Goal: Information Seeking & Learning: Learn about a topic

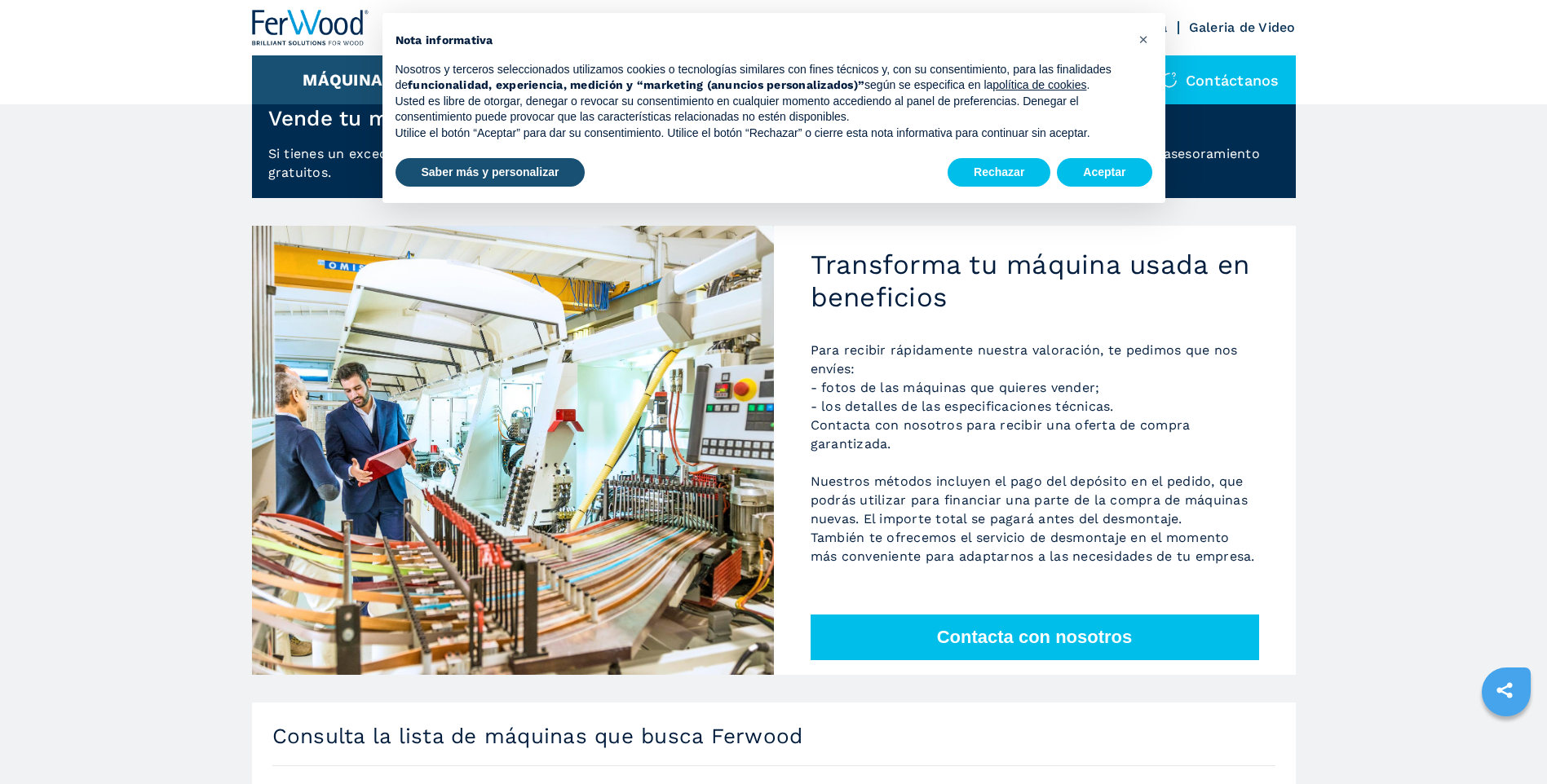
scroll to position [82, 0]
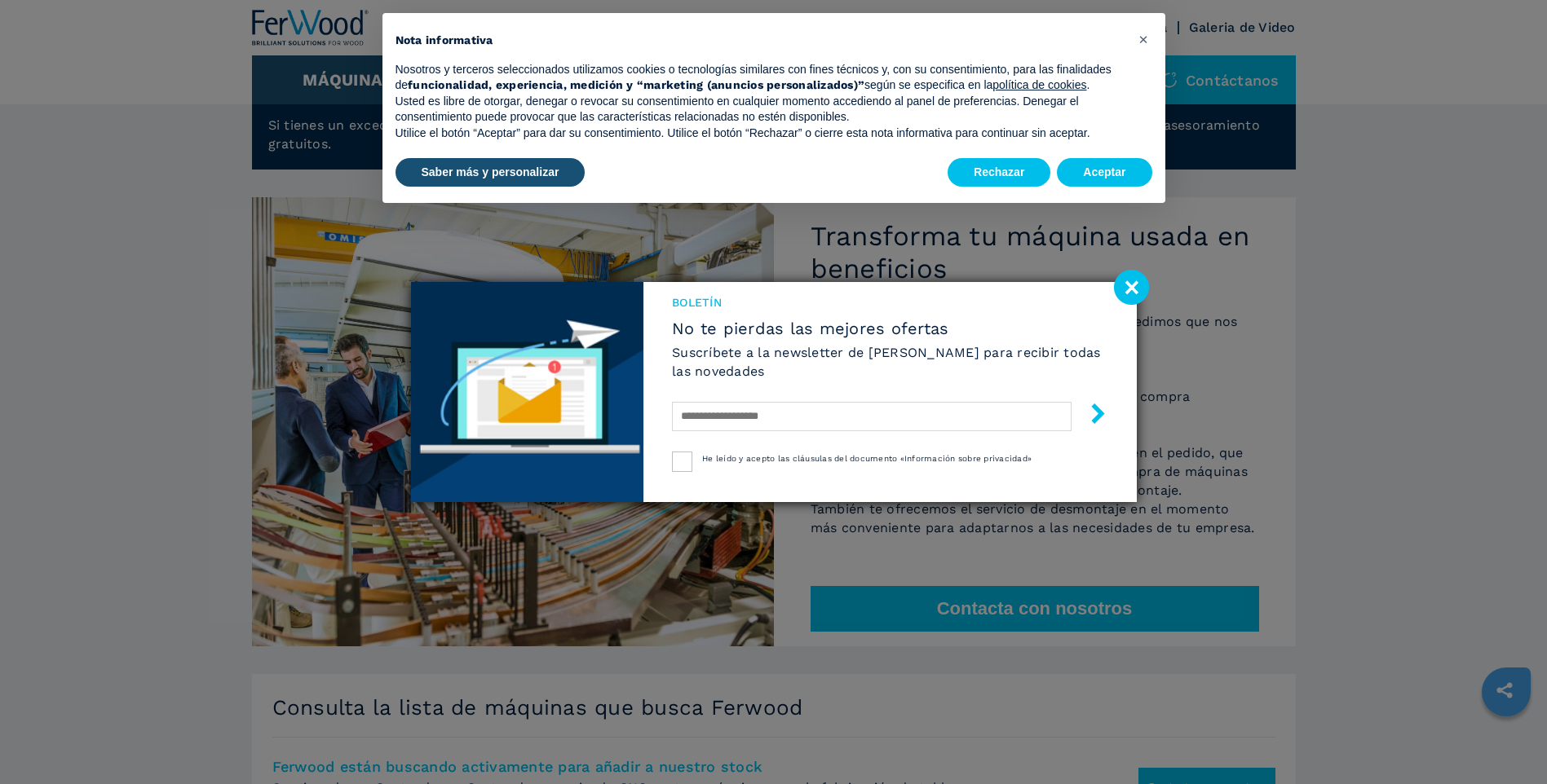
click at [1131, 282] on image at bounding box center [1131, 287] width 35 height 35
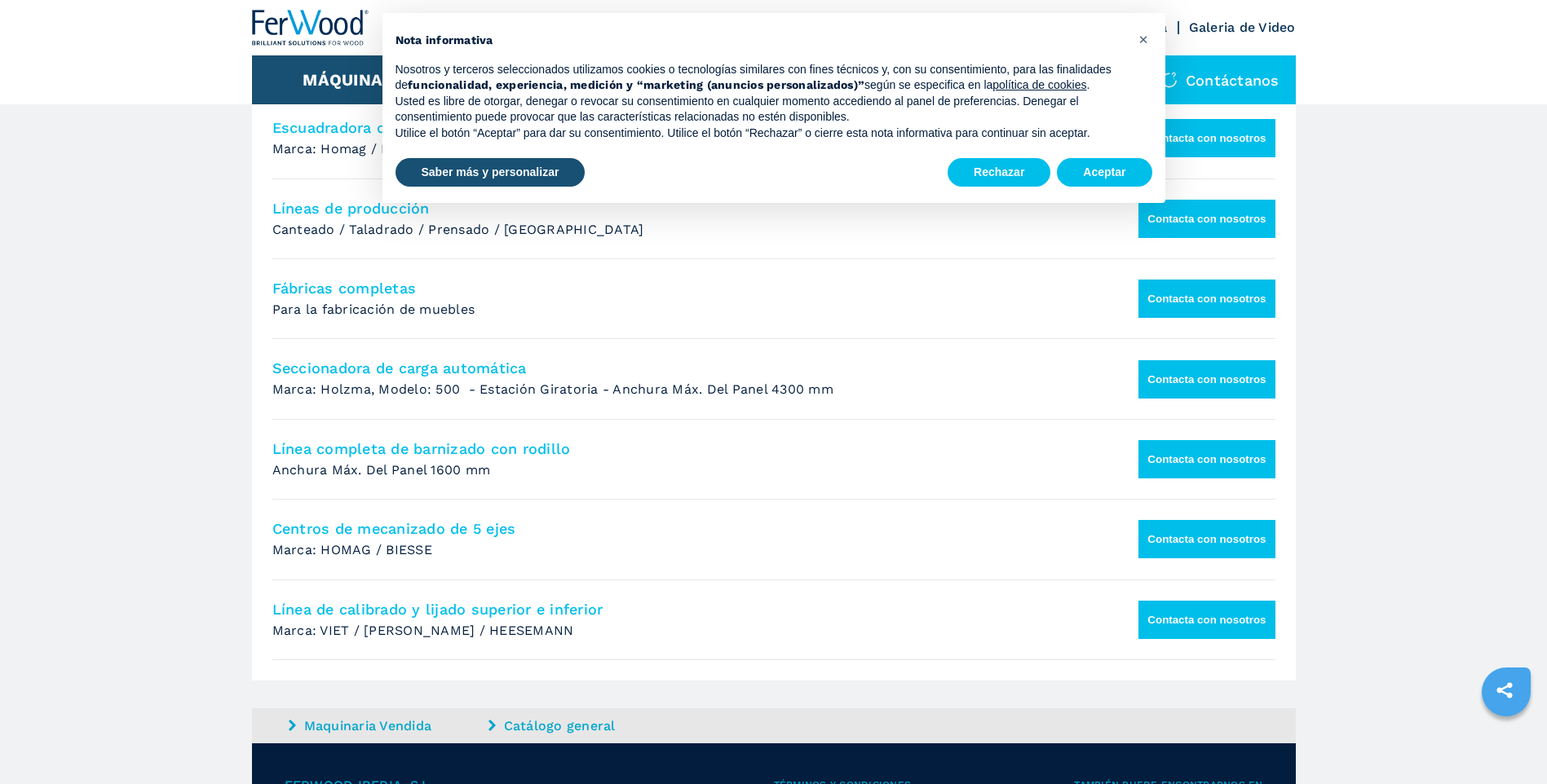
scroll to position [1141, 0]
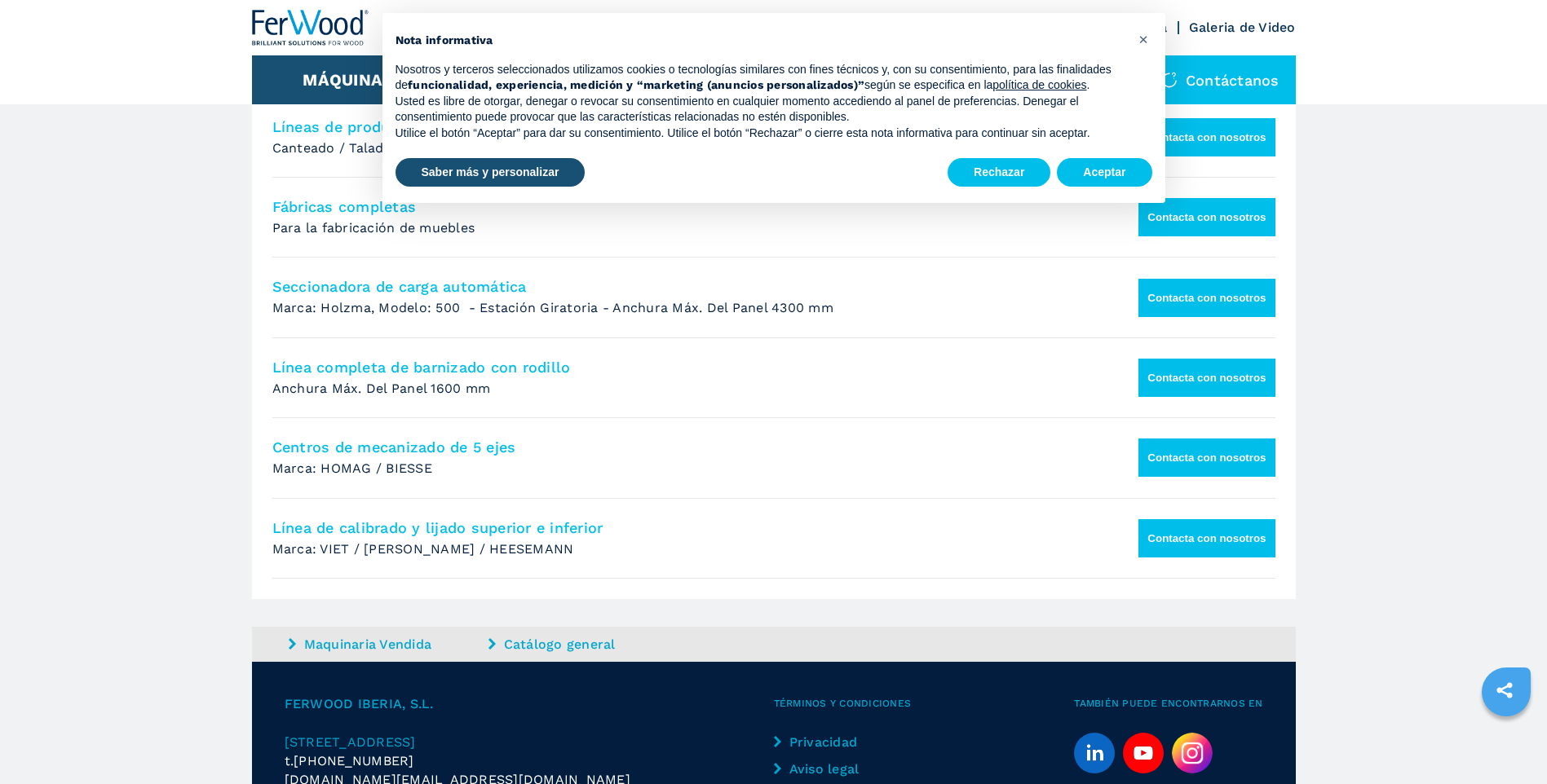
click at [572, 654] on link "Catálogo general" at bounding box center [586, 644] width 196 height 19
click at [567, 654] on link "Catálogo general" at bounding box center [586, 644] width 196 height 19
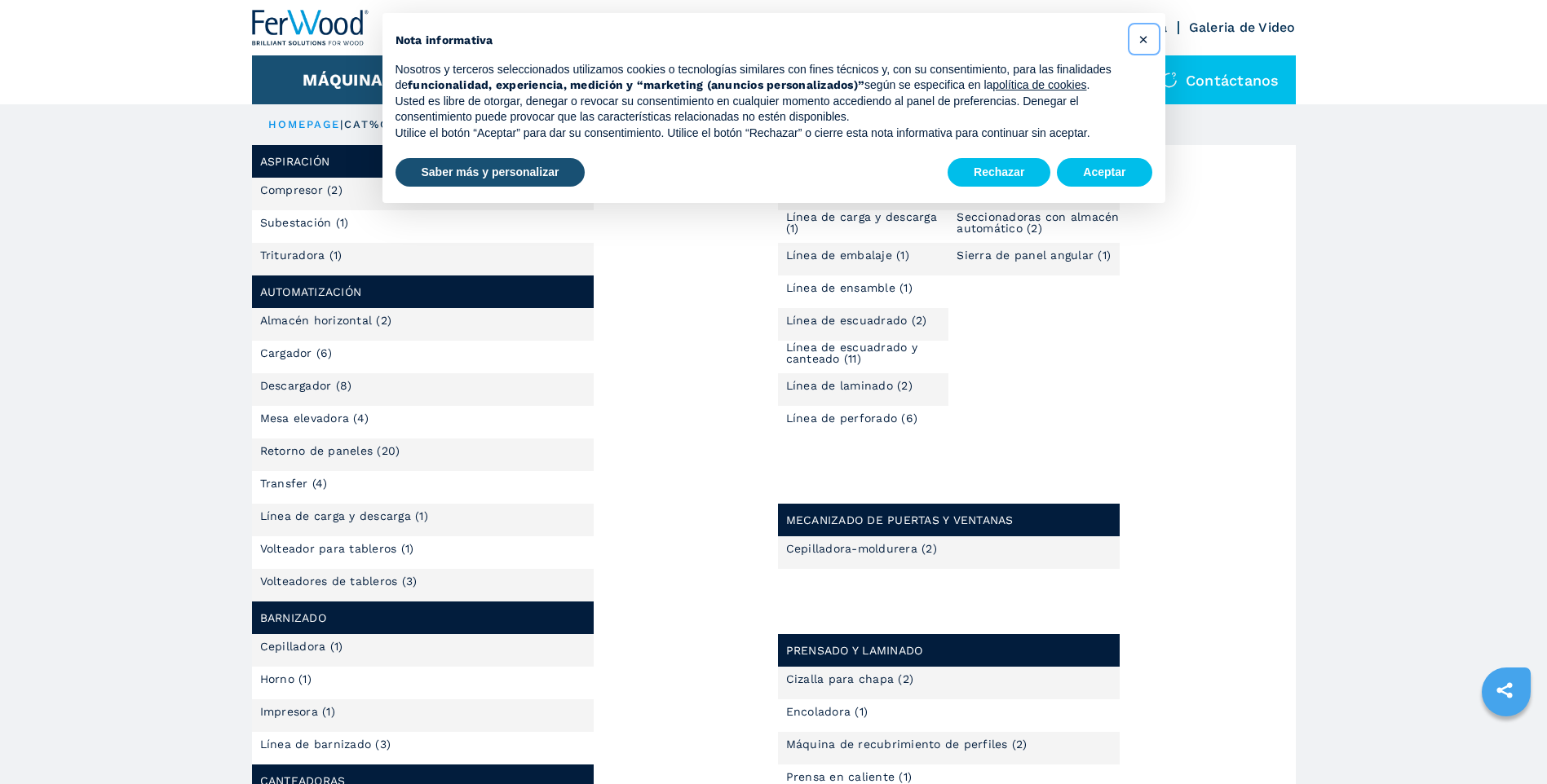
click at [1141, 37] on span "×" at bounding box center [1143, 39] width 10 height 20
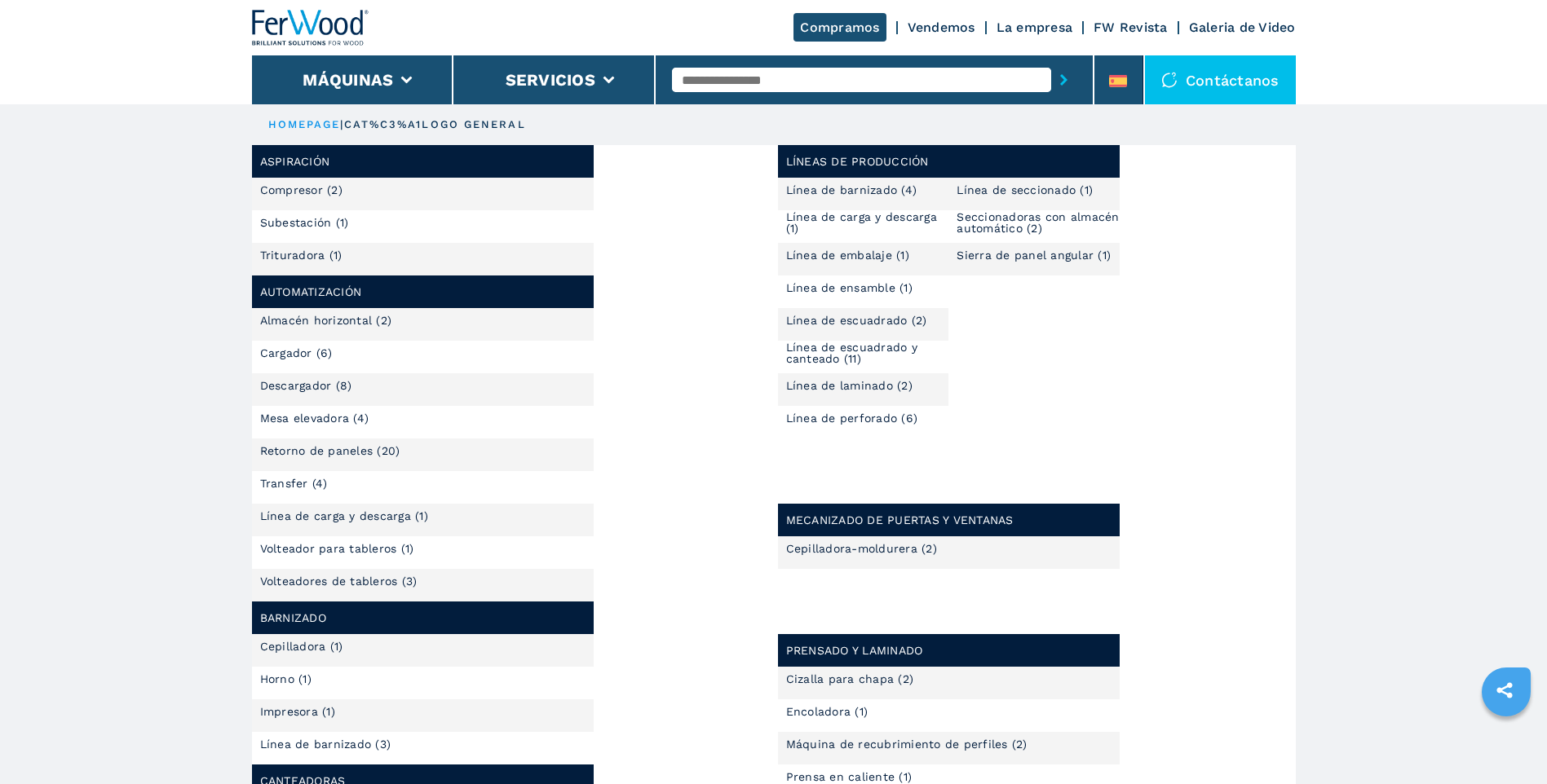
click at [712, 77] on input "text" at bounding box center [861, 79] width 379 height 25
type input "**********"
click at [1051, 61] on button "submit-button" at bounding box center [1064, 79] width 25 height 37
click at [812, 81] on input "**********" at bounding box center [861, 79] width 379 height 25
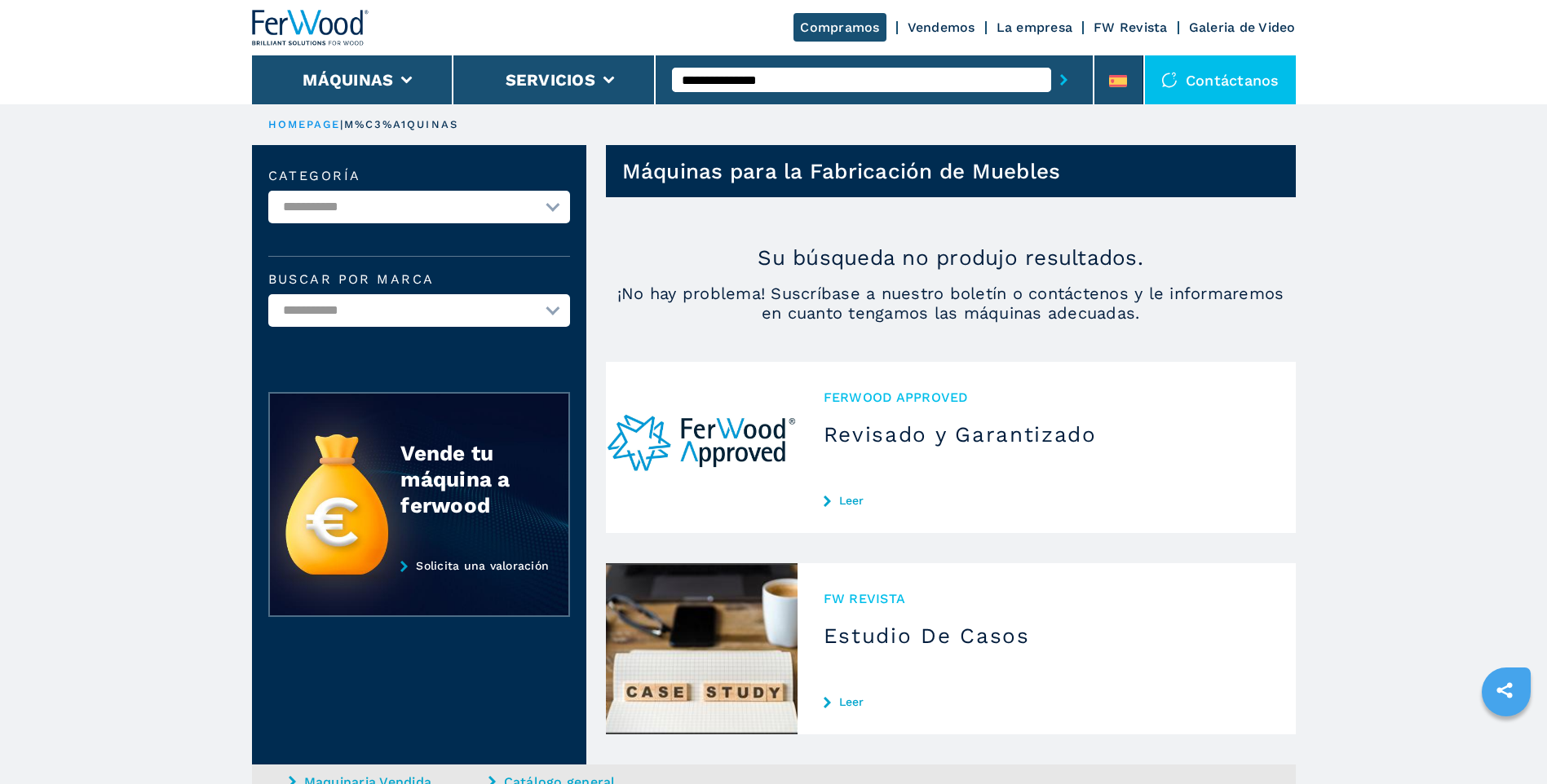
click at [551, 207] on select "**********" at bounding box center [420, 207] width 302 height 33
select select "**********"
click at [268, 191] on select "**********" at bounding box center [420, 207] width 302 height 33
click at [808, 78] on input "**********" at bounding box center [861, 79] width 379 height 25
drag, startPoint x: 807, startPoint y: 65, endPoint x: 804, endPoint y: 75, distance: 10.4
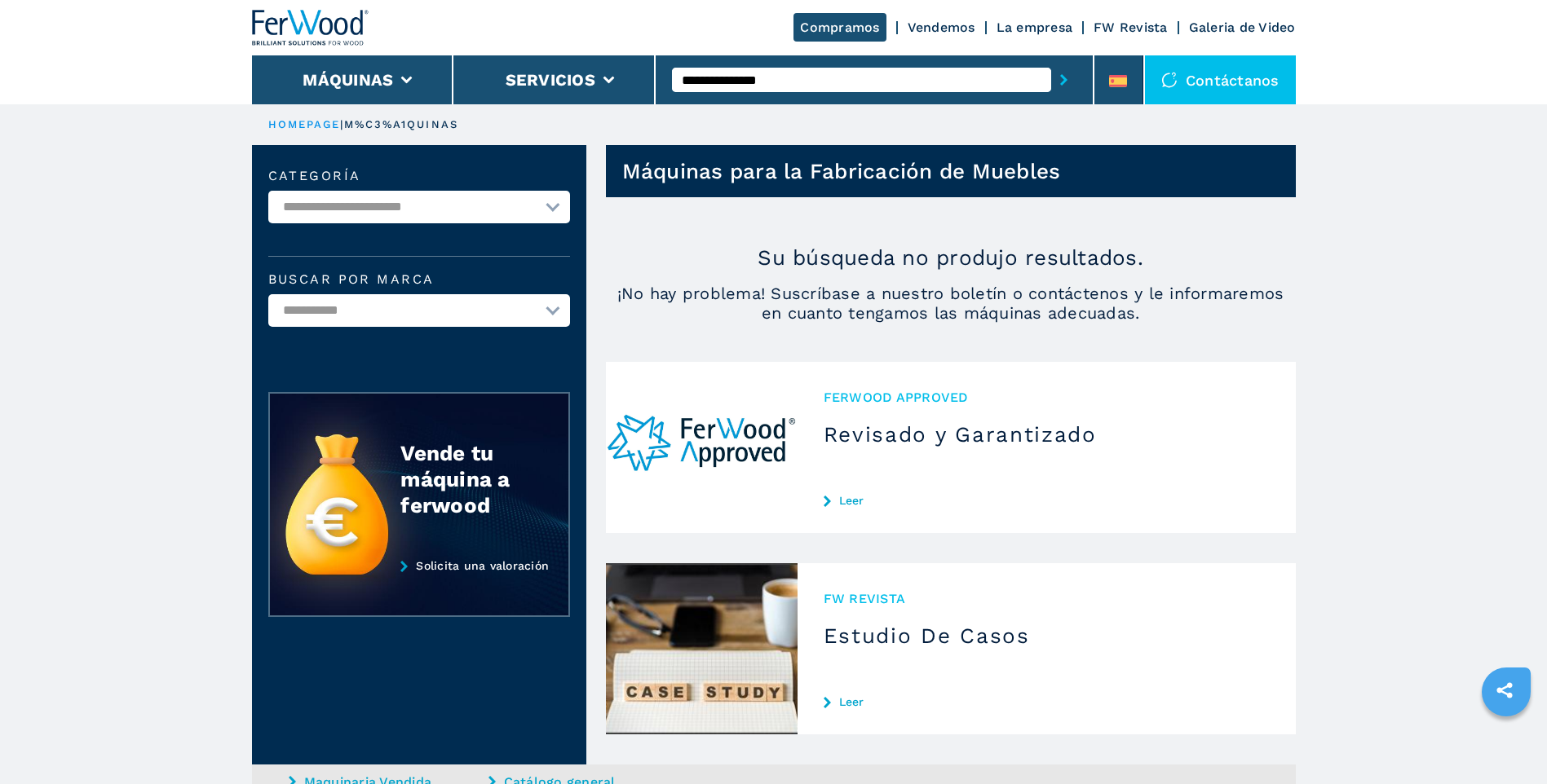
drag, startPoint x: 804, startPoint y: 75, endPoint x: 1408, endPoint y: 237, distance: 625.3
click at [1408, 237] on main "**********" at bounding box center [774, 528] width 1547 height 1055
click at [1066, 78] on icon "submit-button" at bounding box center [1064, 80] width 7 height 12
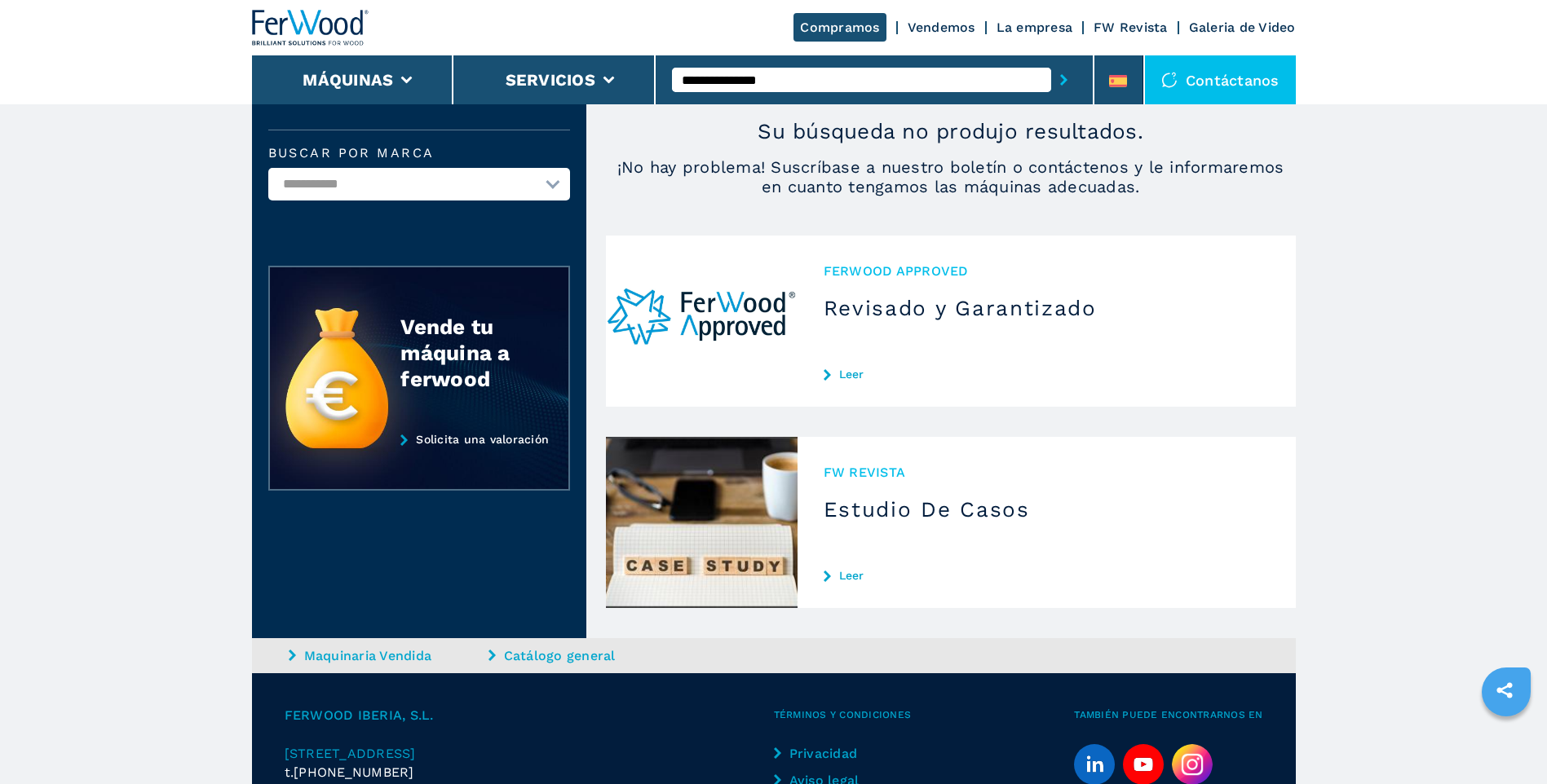
scroll to position [27, 0]
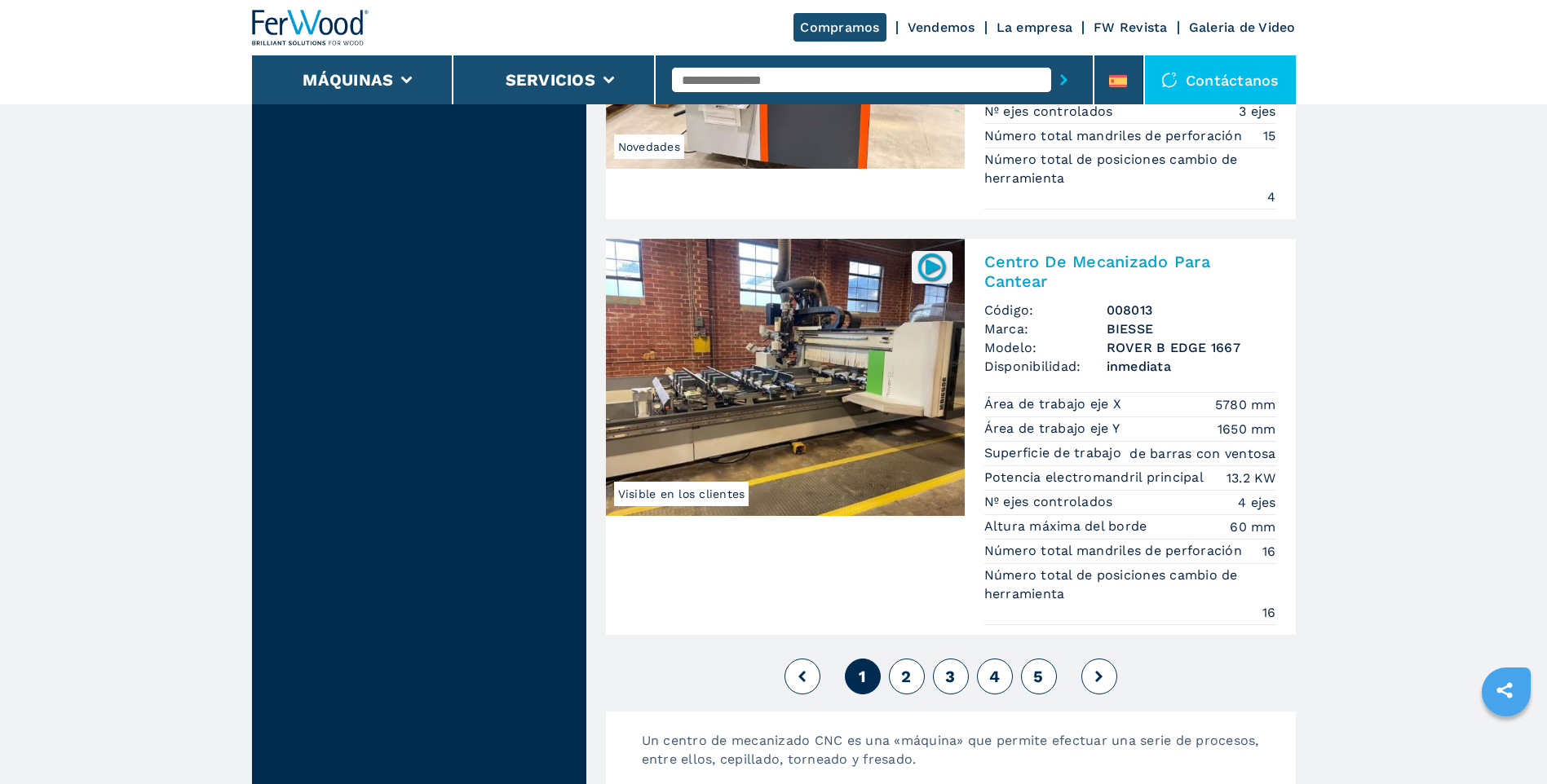
scroll to position [4319, 0]
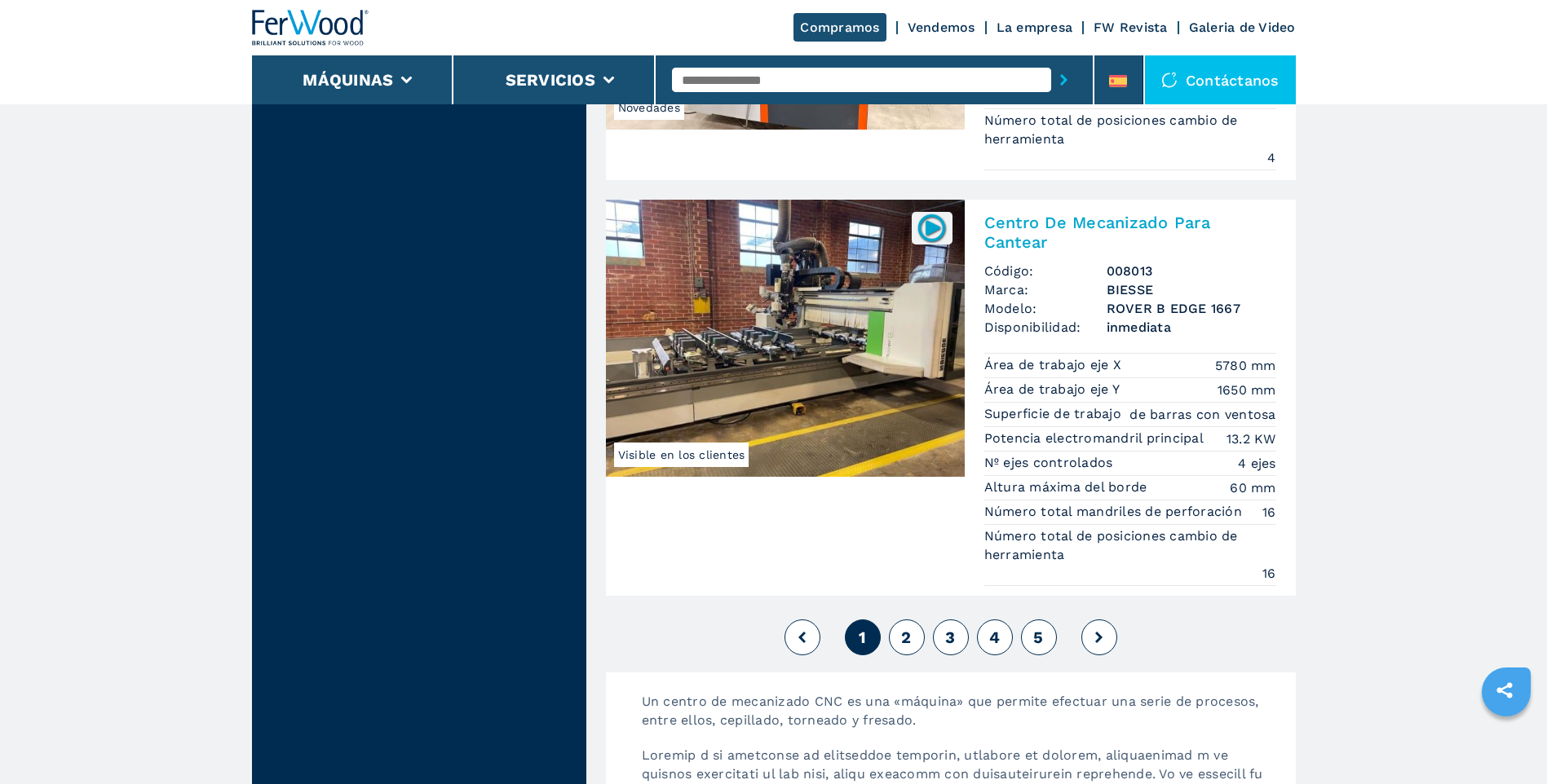
click at [915, 633] on button "2" at bounding box center [906, 637] width 35 height 35
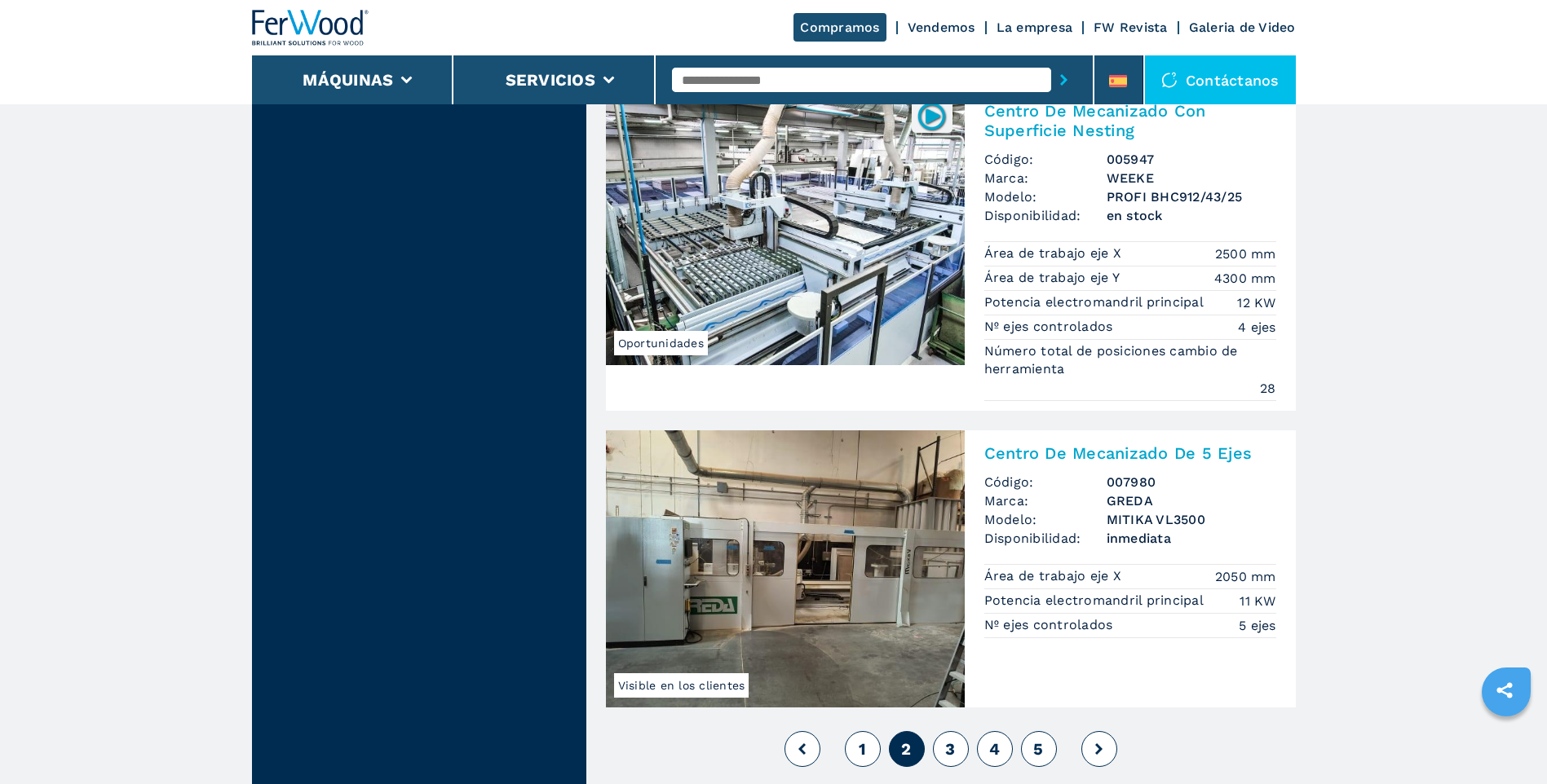
scroll to position [4238, 0]
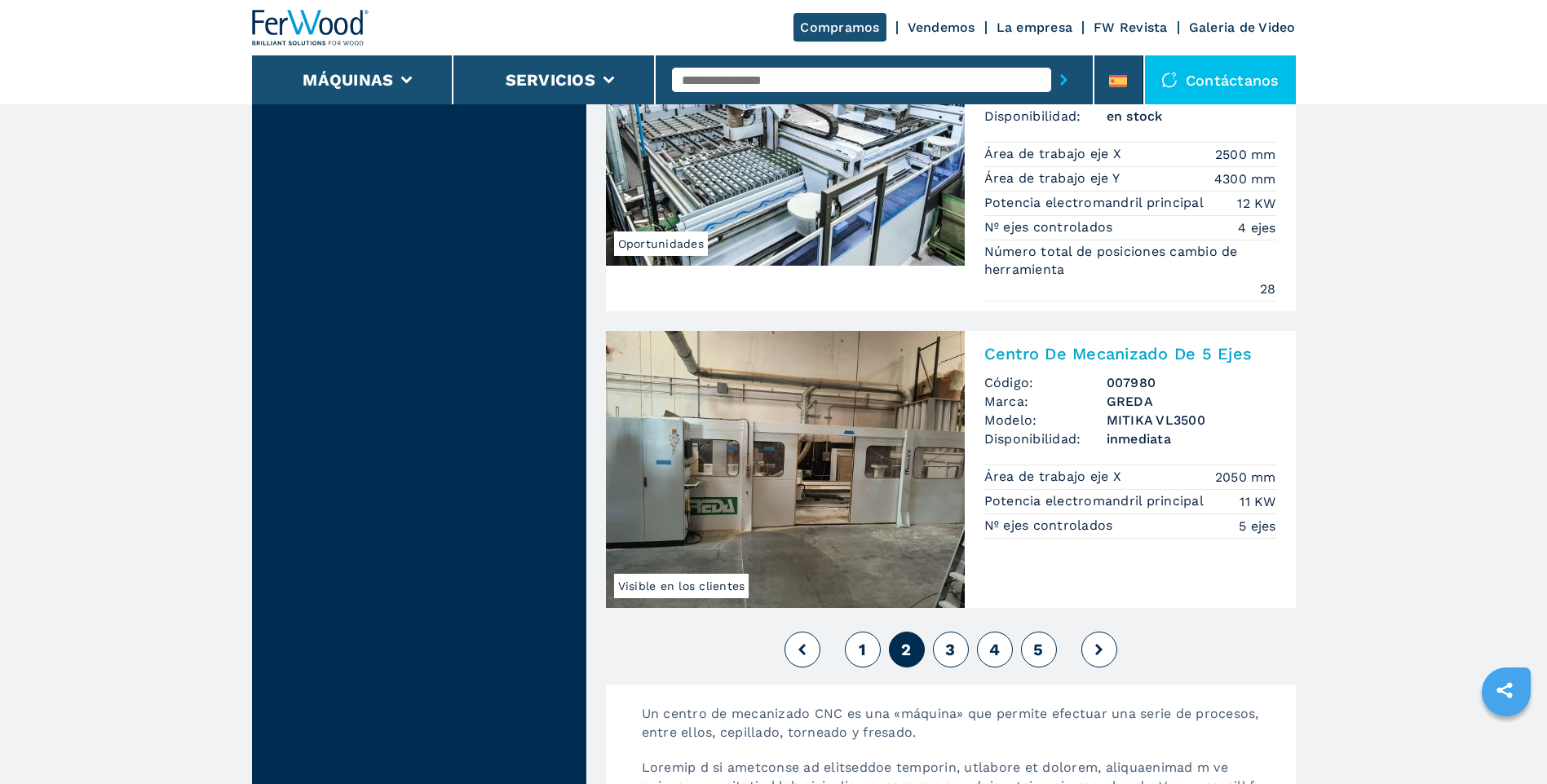
click at [953, 647] on span "3" at bounding box center [950, 649] width 10 height 20
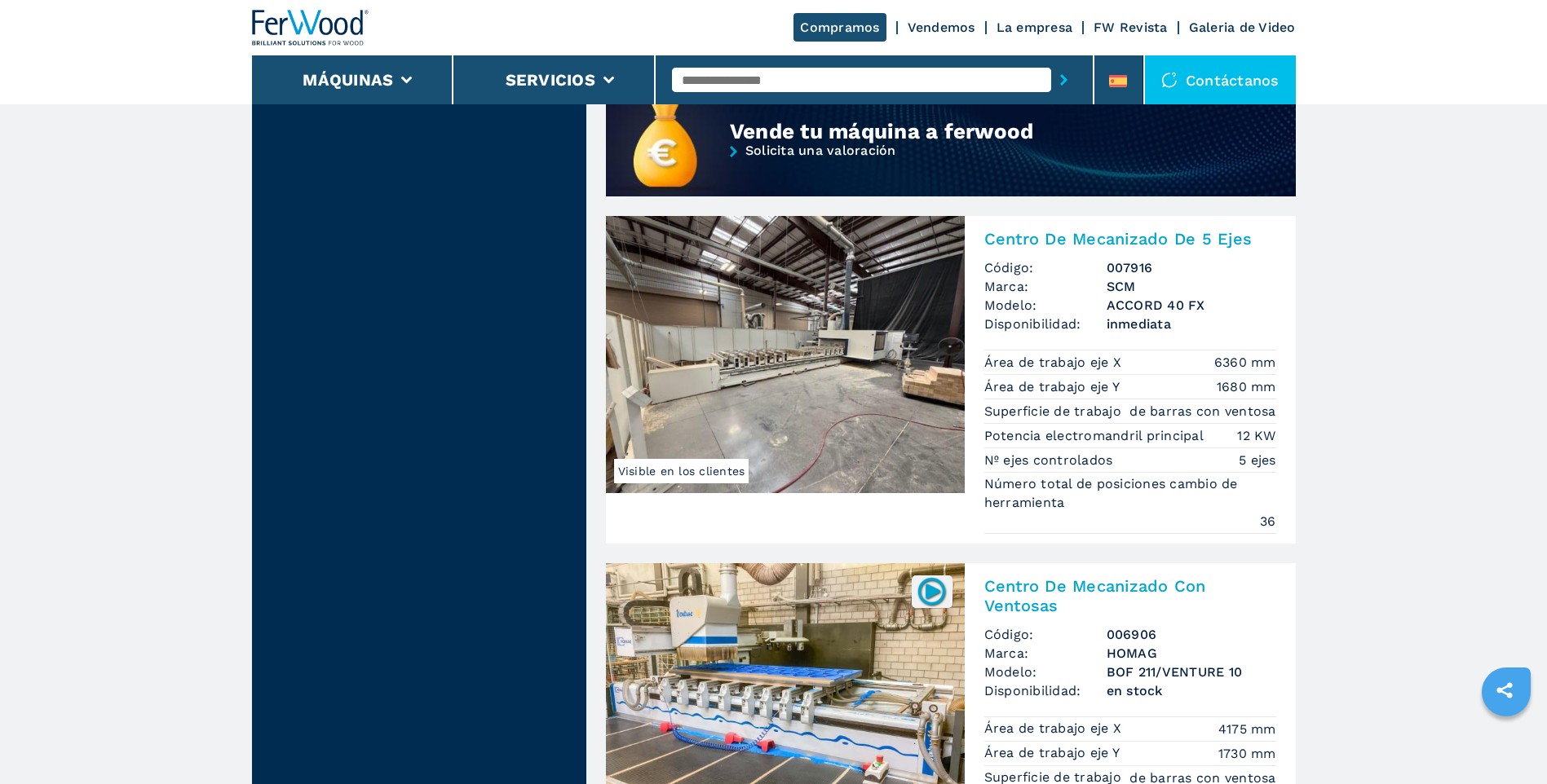
scroll to position [1712, 0]
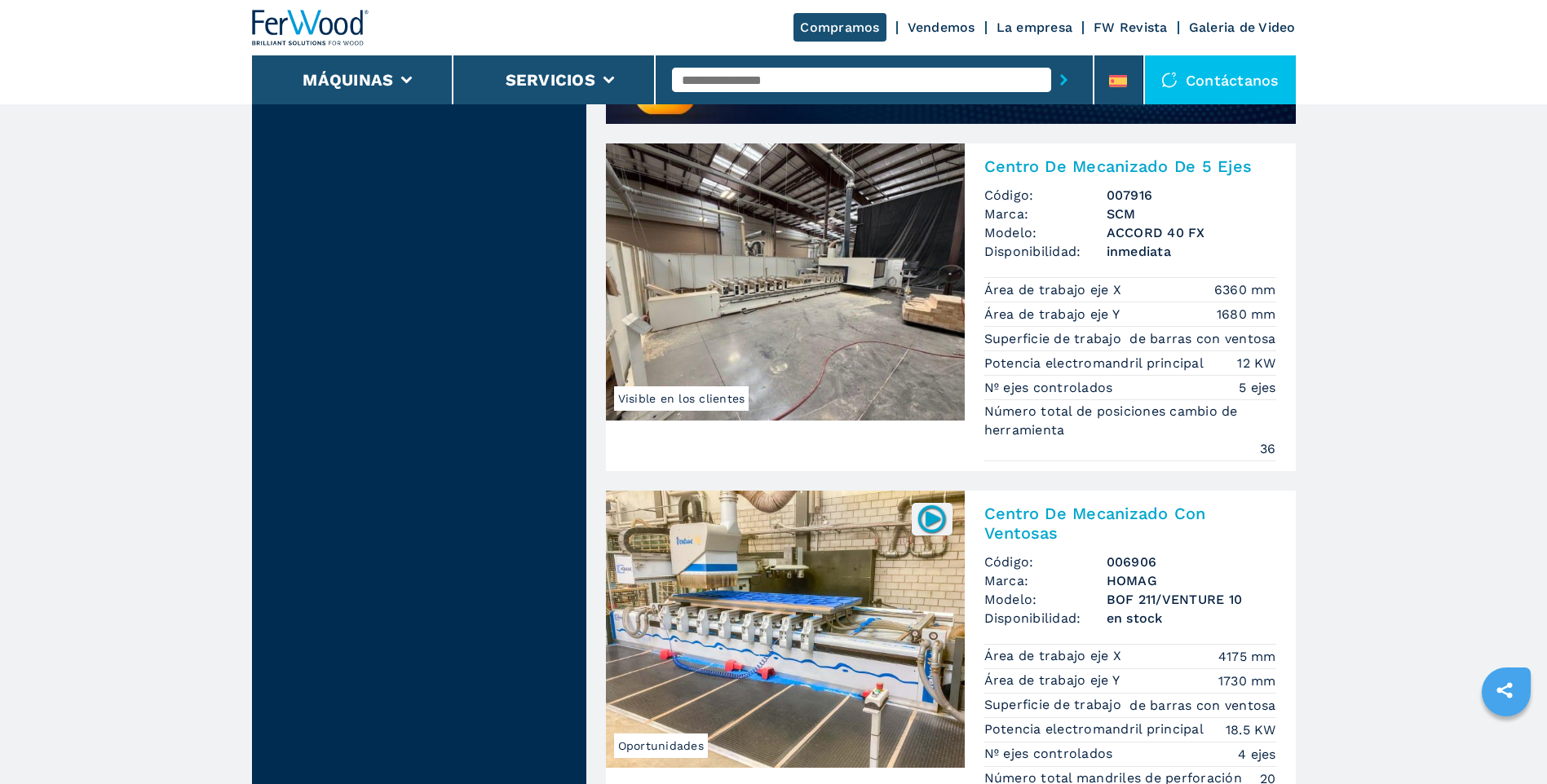
click at [749, 276] on img at bounding box center [785, 282] width 359 height 277
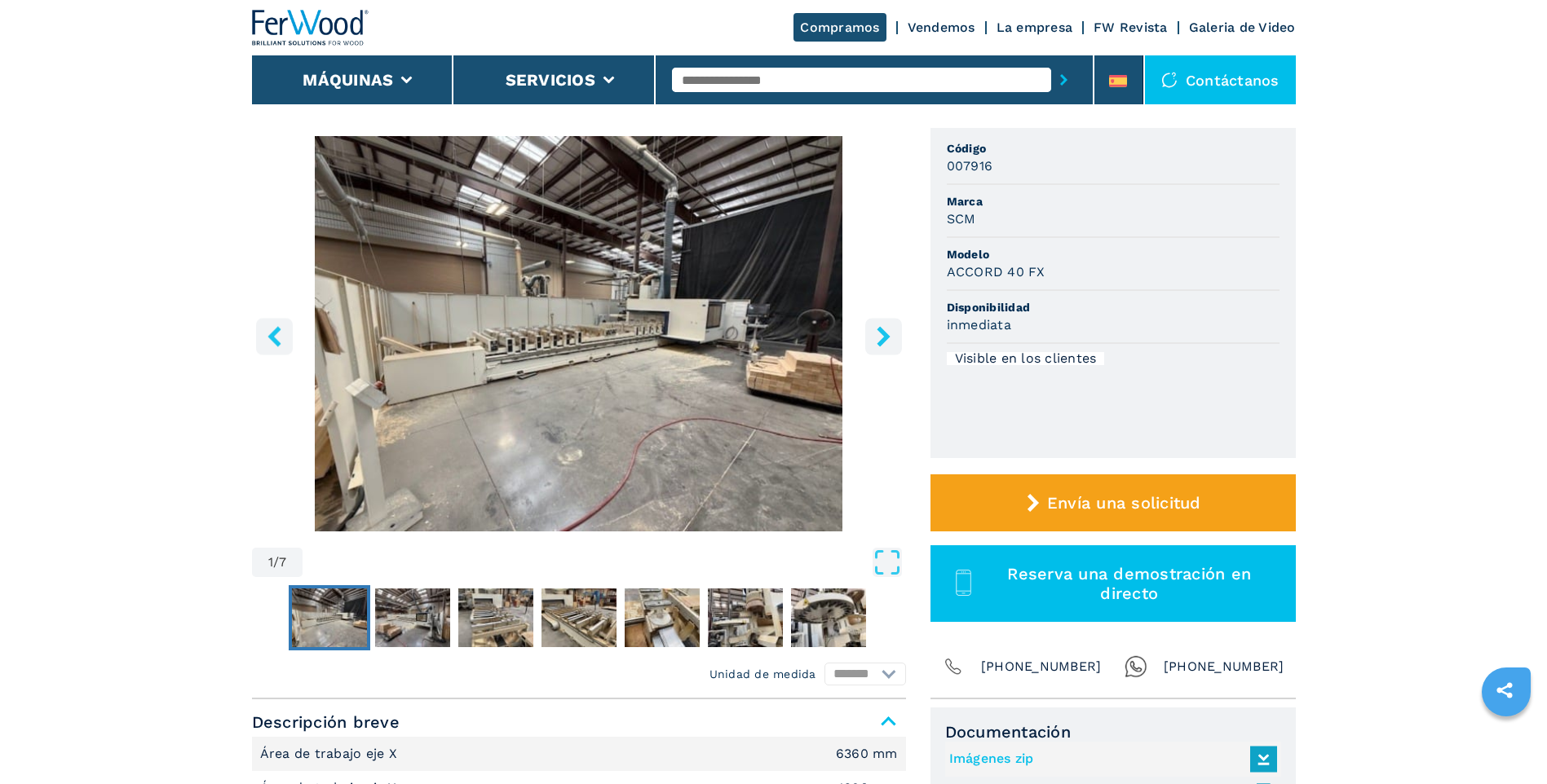
scroll to position [163, 0]
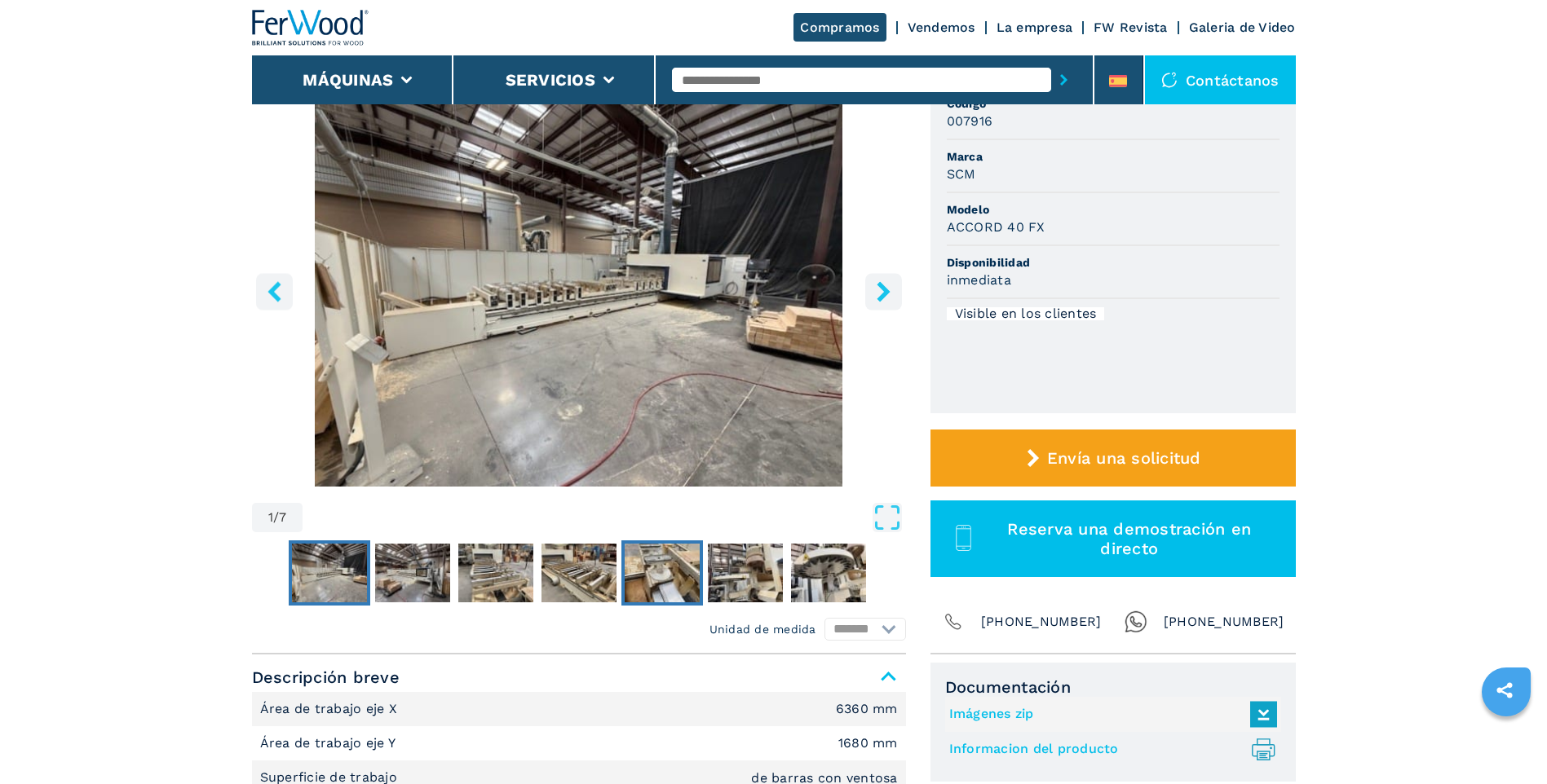
click at [670, 583] on img "Go to Slide 5" at bounding box center [662, 573] width 75 height 59
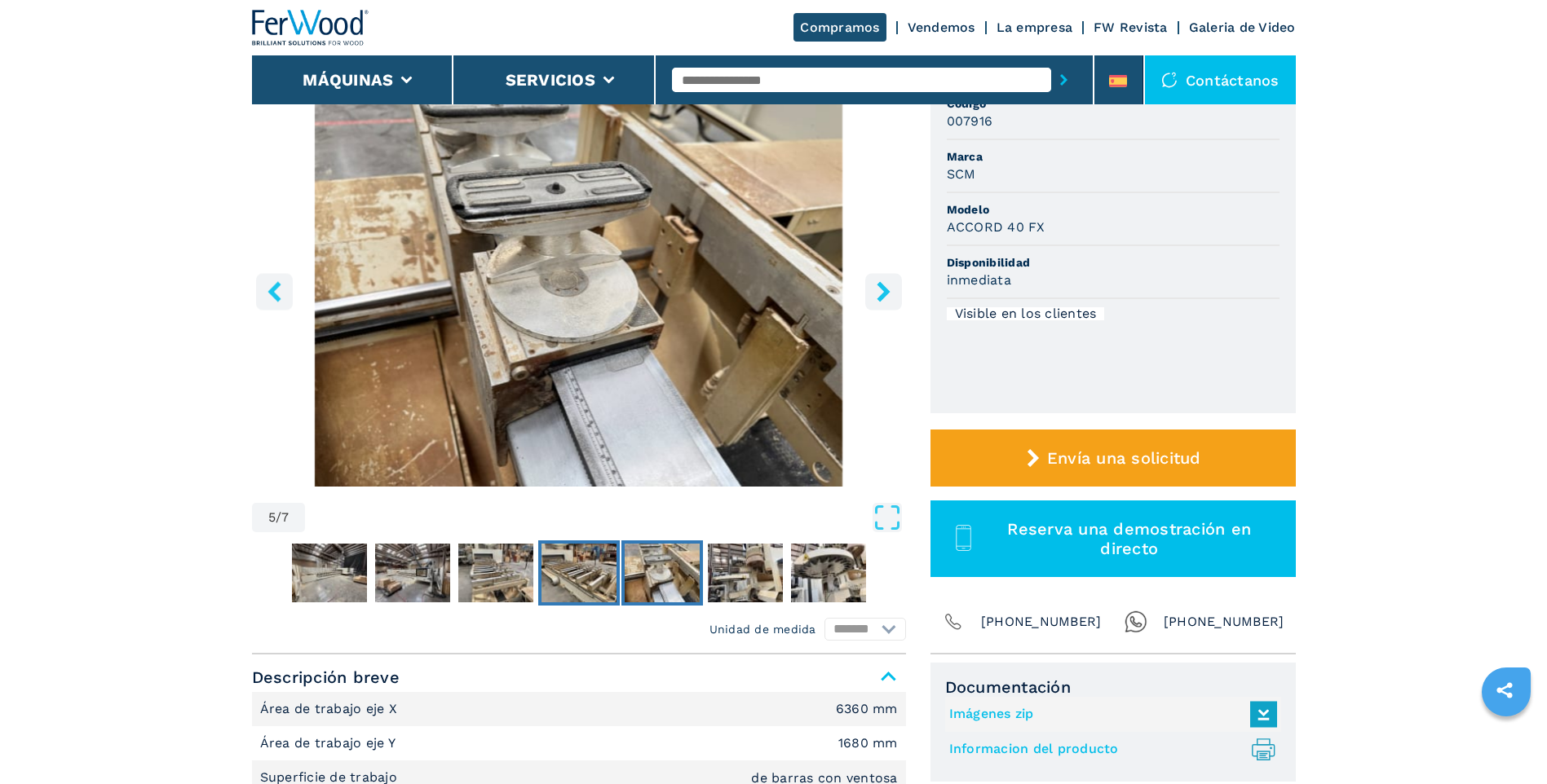
click at [577, 564] on img "Go to Slide 4" at bounding box center [579, 573] width 75 height 59
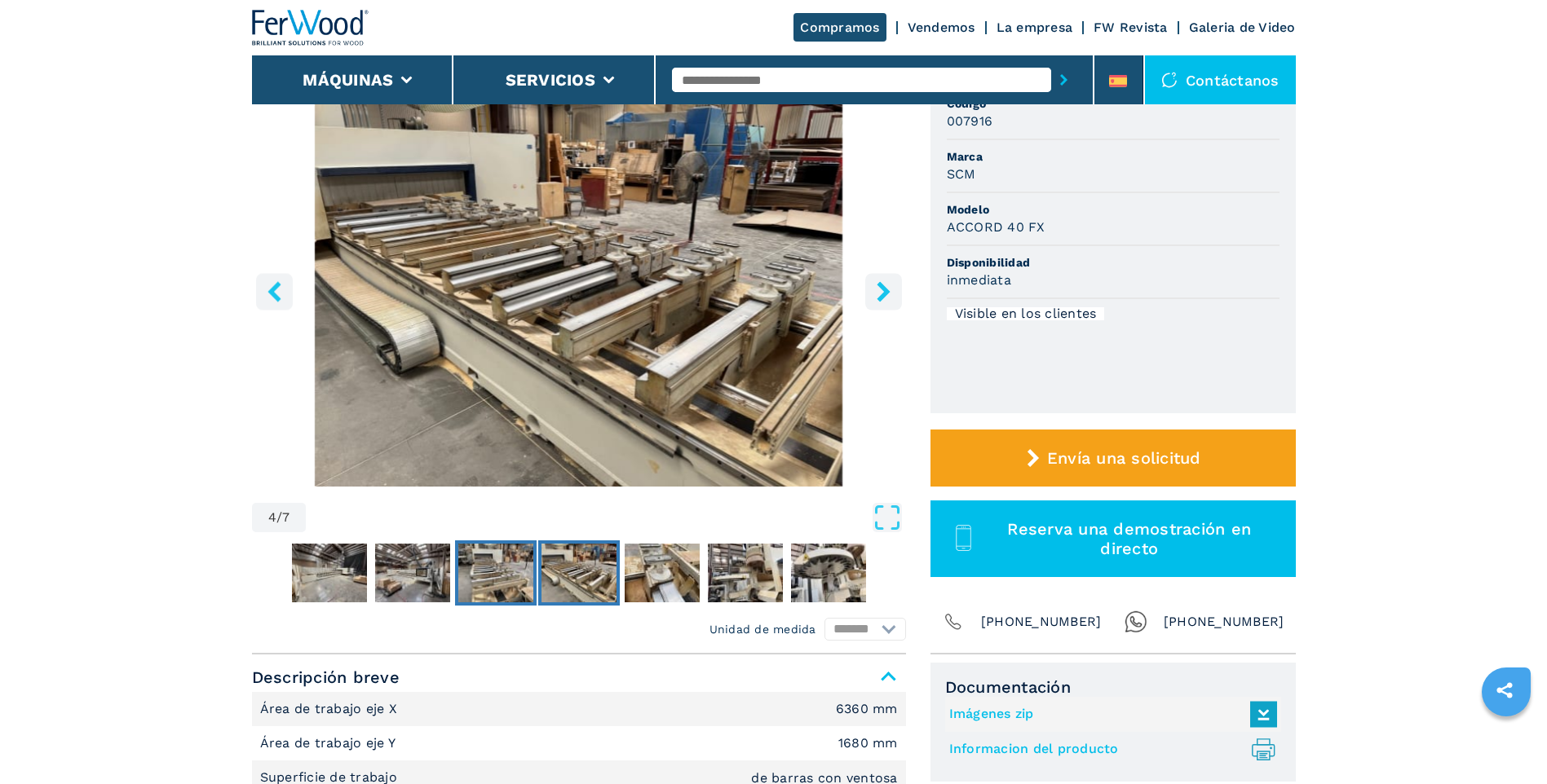
click at [515, 569] on img "Go to Slide 3" at bounding box center [496, 573] width 75 height 59
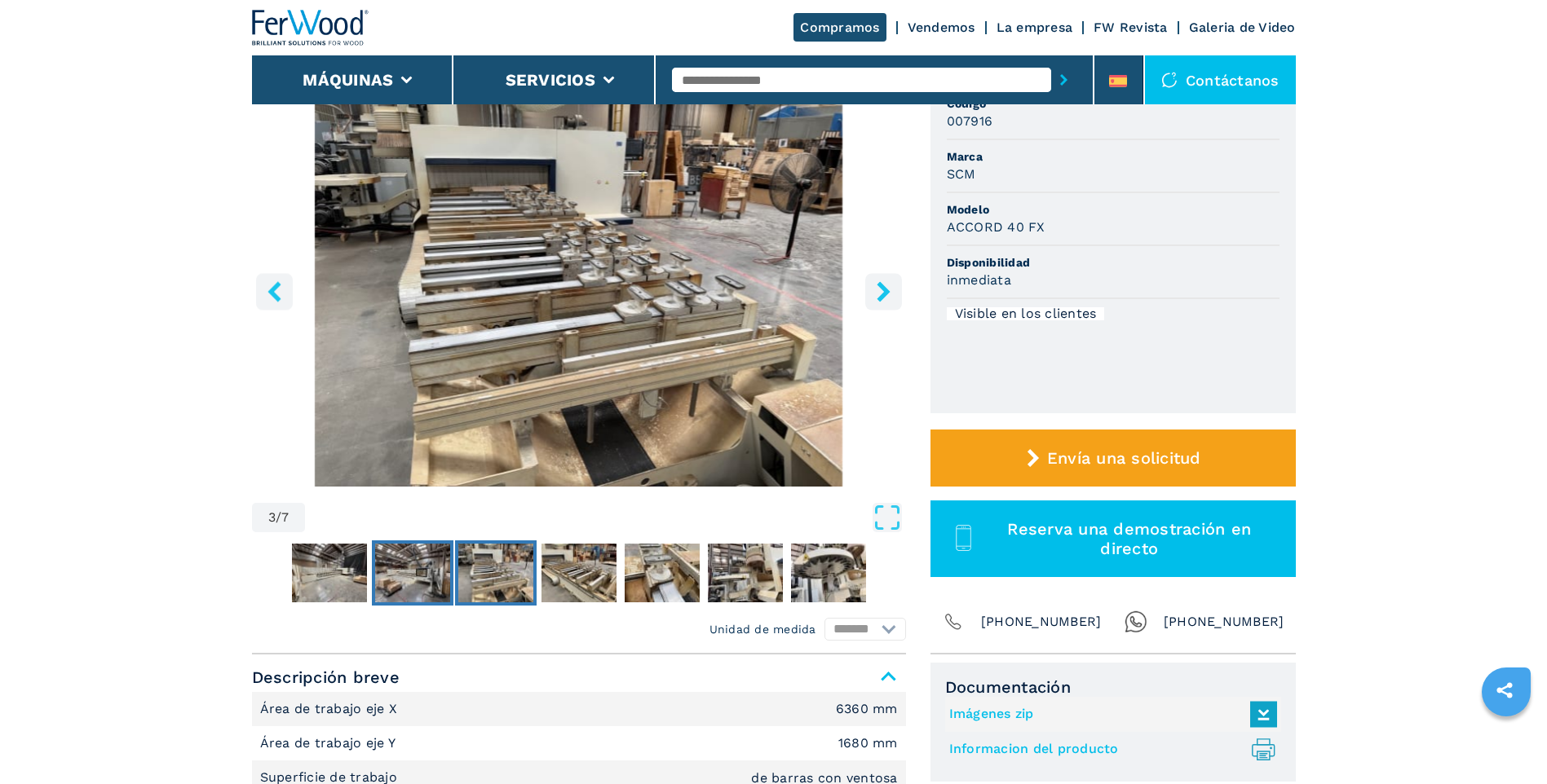
click at [415, 557] on img "Go to Slide 2" at bounding box center [412, 573] width 75 height 59
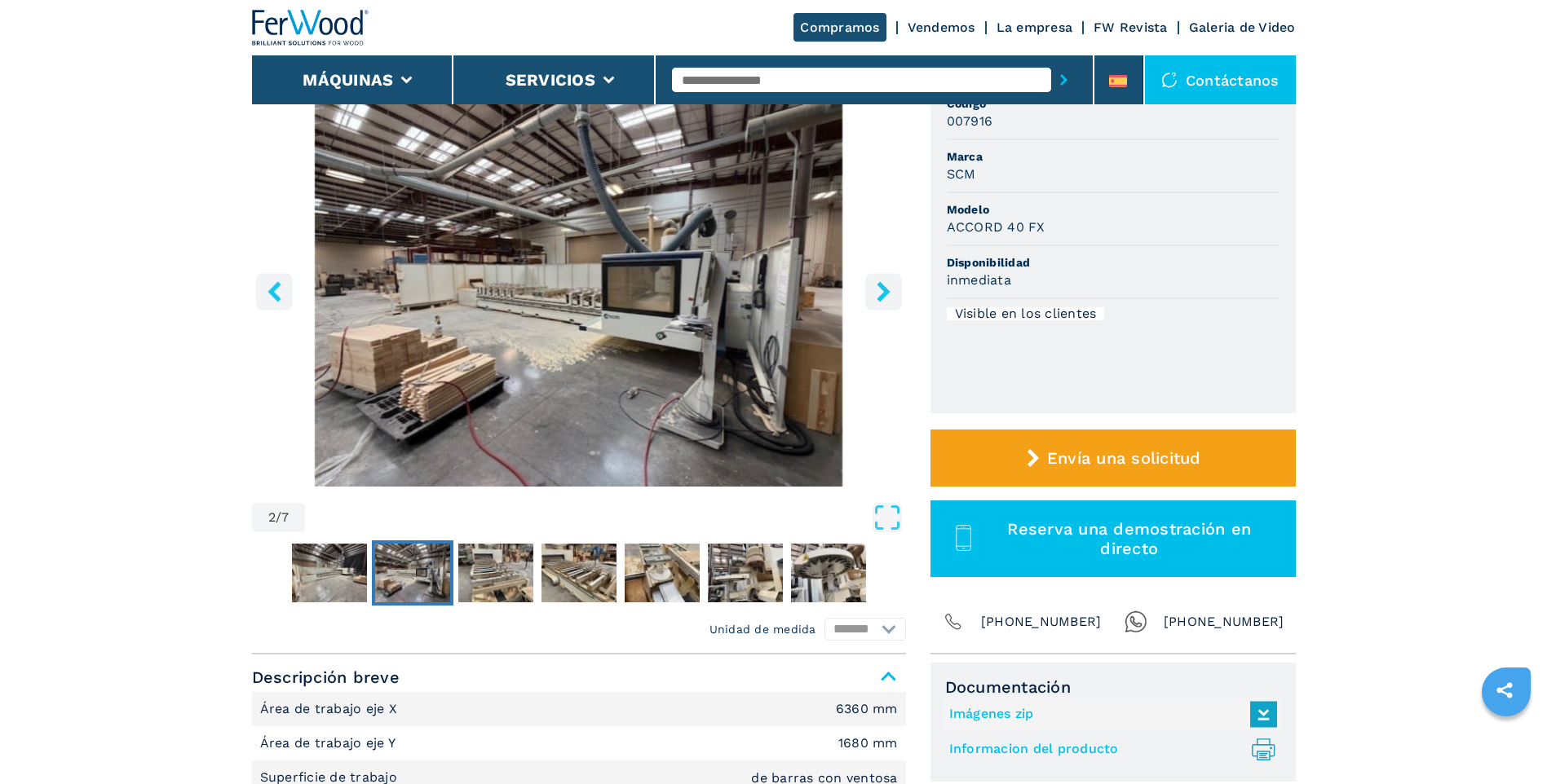
click at [454, 385] on img "Go to Slide 2" at bounding box center [579, 288] width 654 height 396
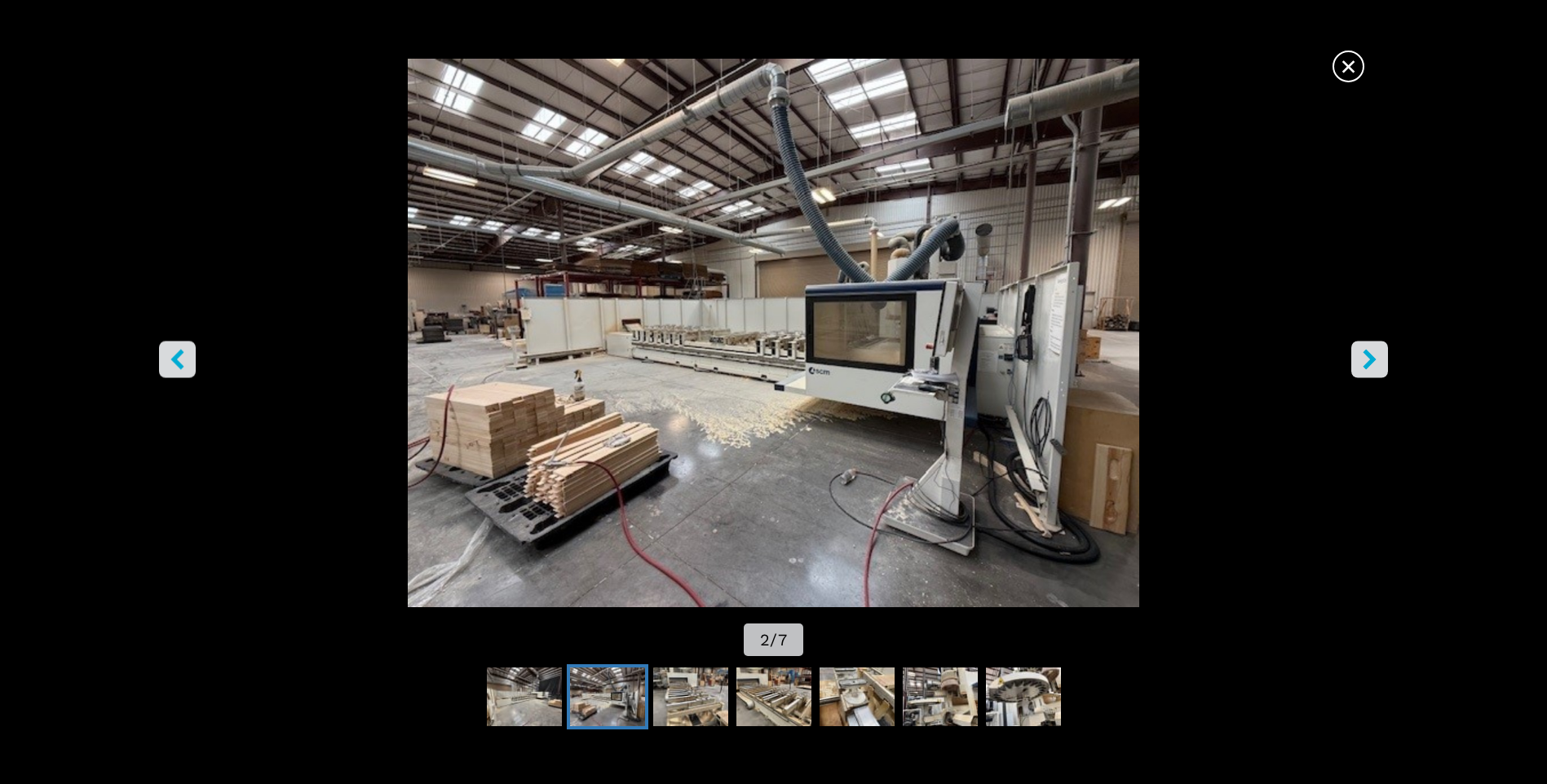
click at [1362, 357] on icon "right-button" at bounding box center [1370, 359] width 20 height 20
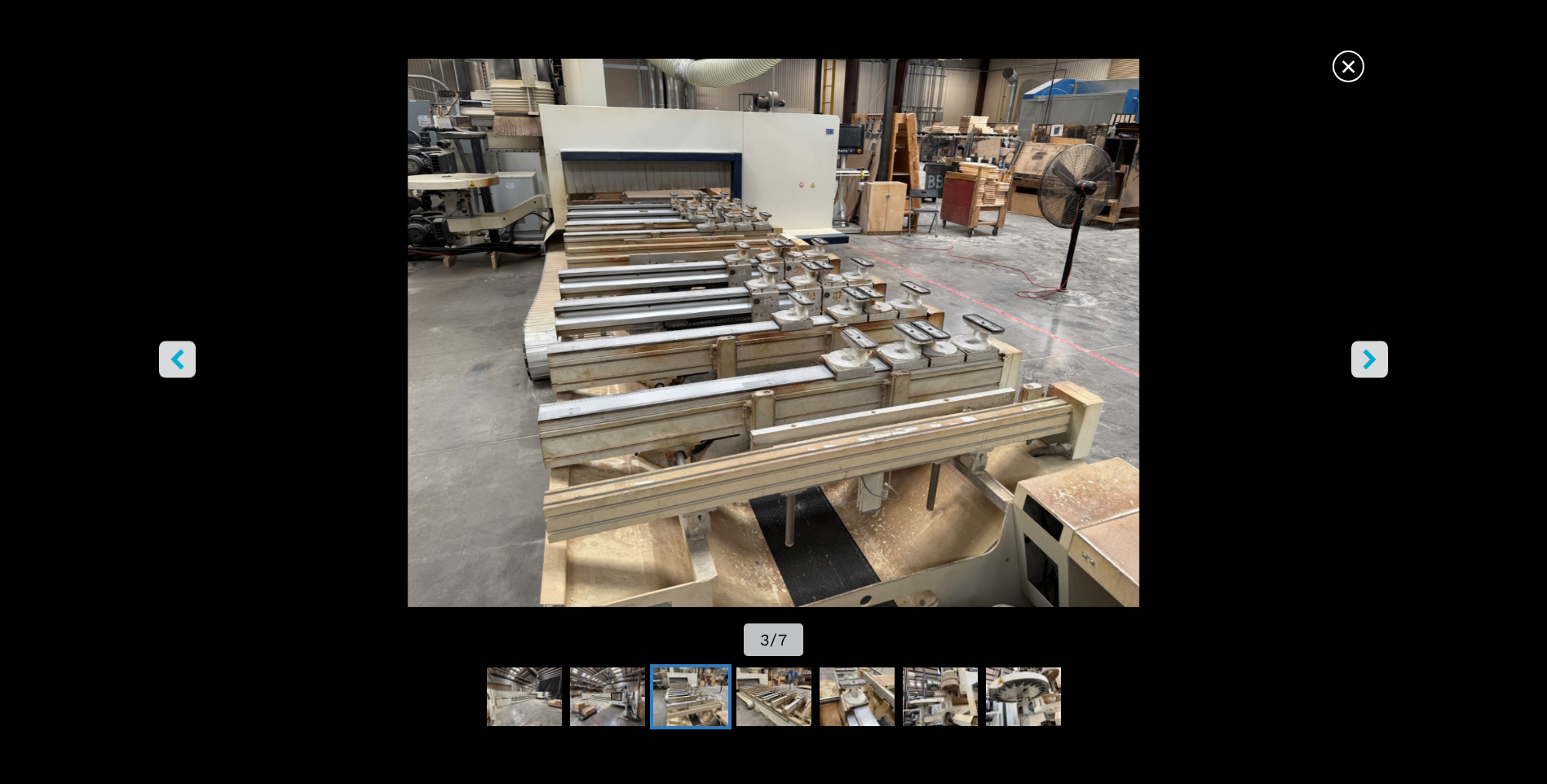
click at [1362, 357] on icon "right-button" at bounding box center [1370, 359] width 20 height 20
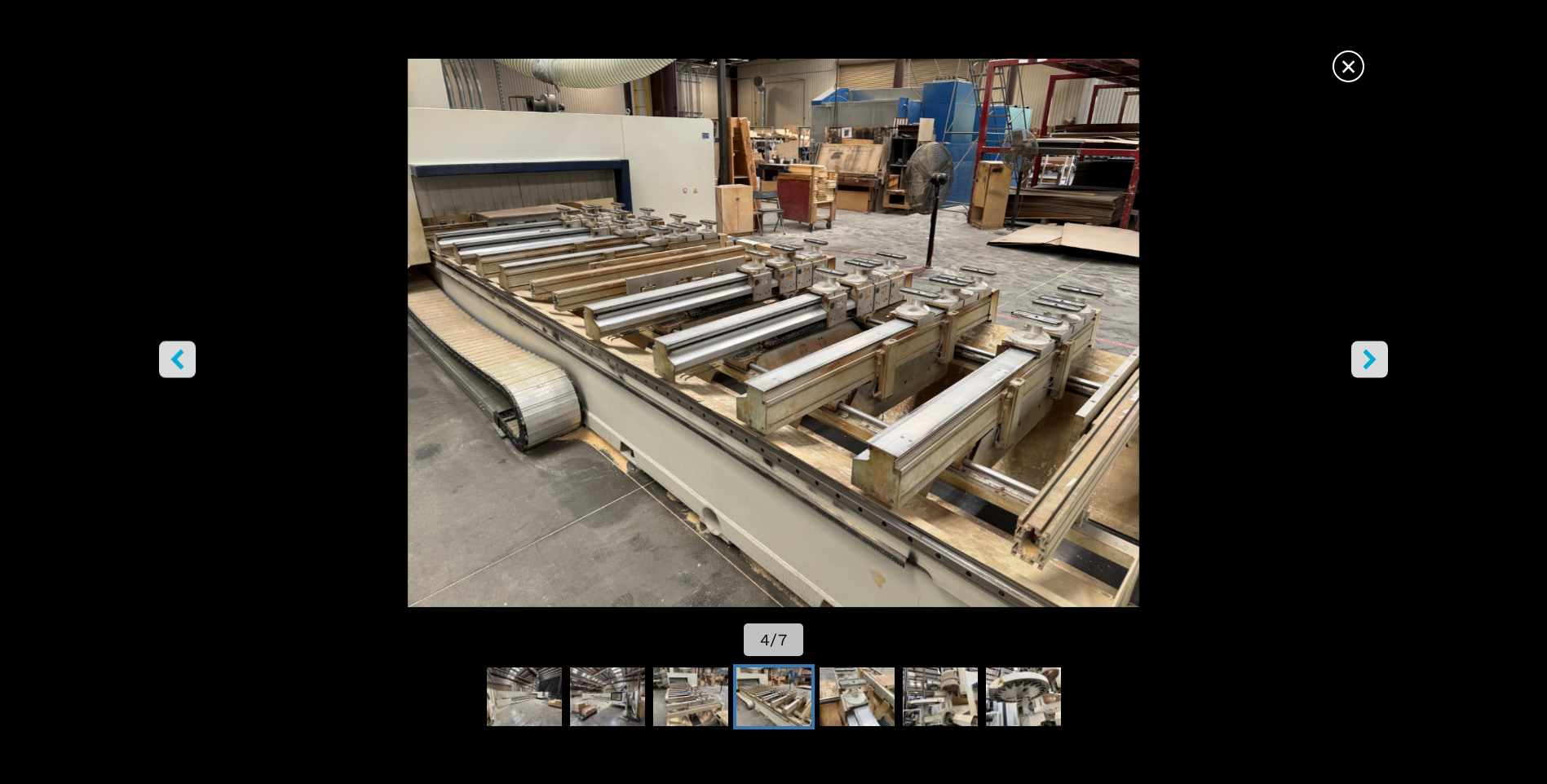
click at [1362, 357] on icon "right-button" at bounding box center [1370, 359] width 20 height 20
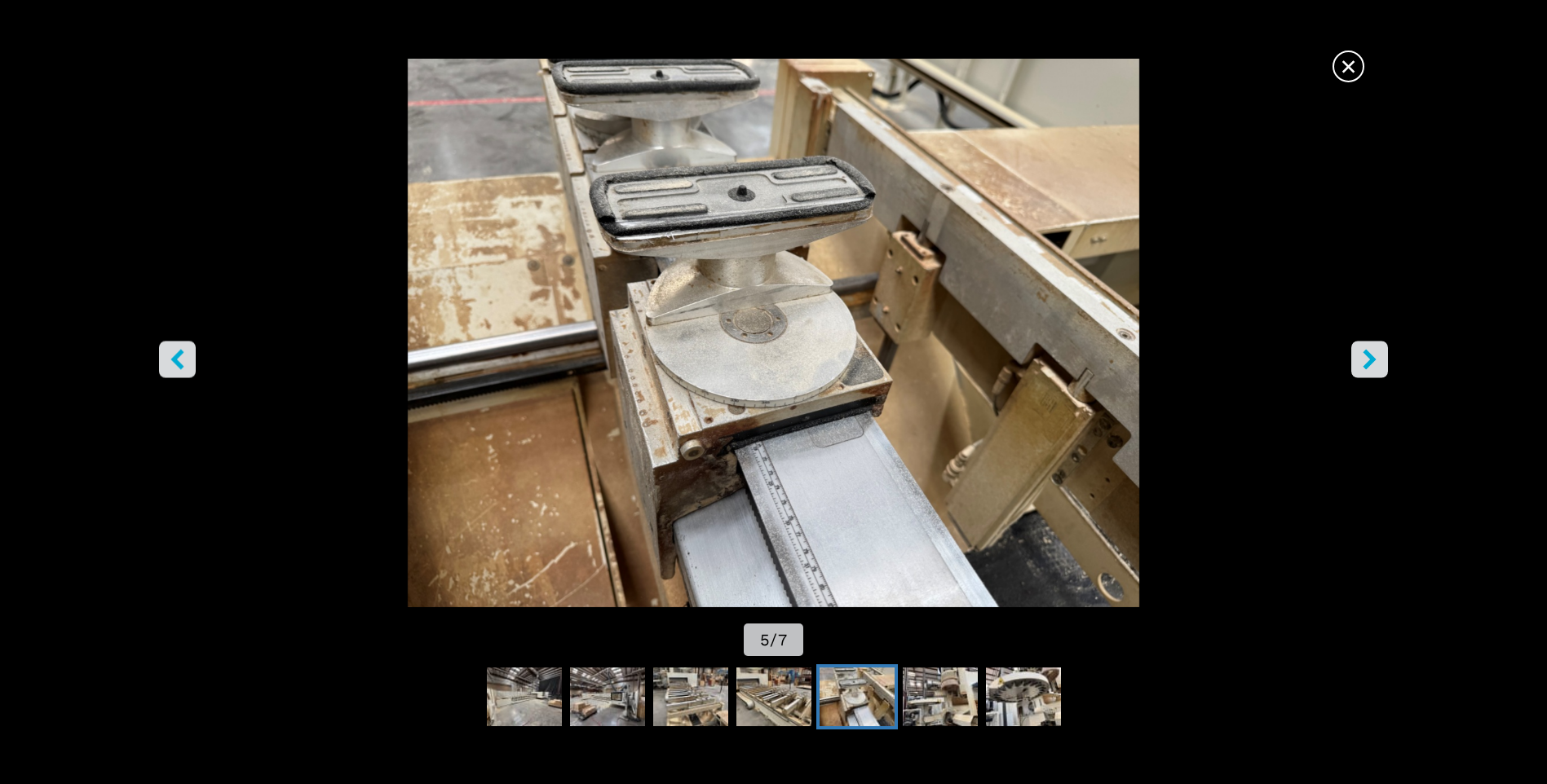
click at [1362, 357] on icon "right-button" at bounding box center [1370, 359] width 20 height 20
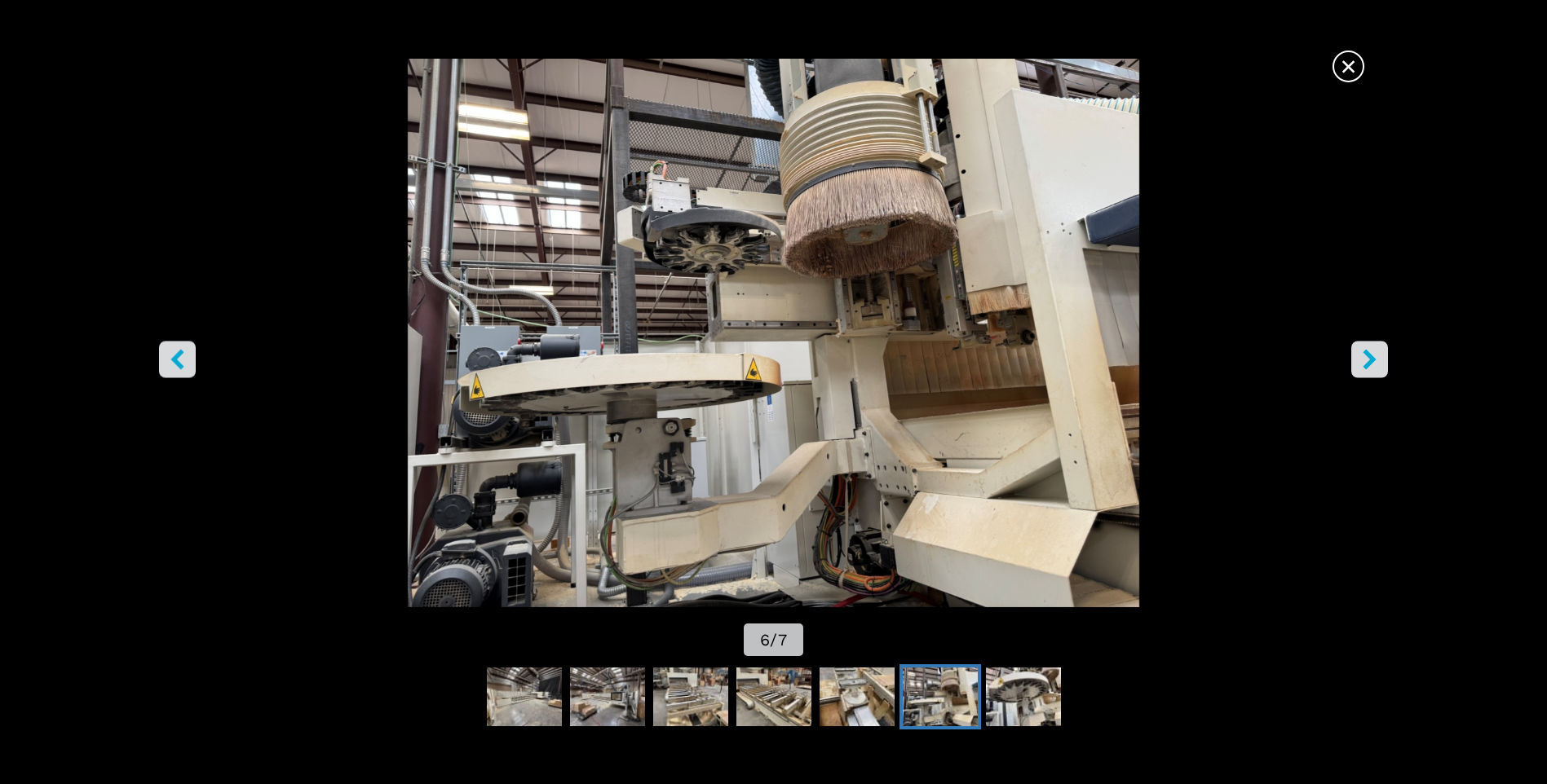
click at [1362, 357] on icon "right-button" at bounding box center [1370, 359] width 20 height 20
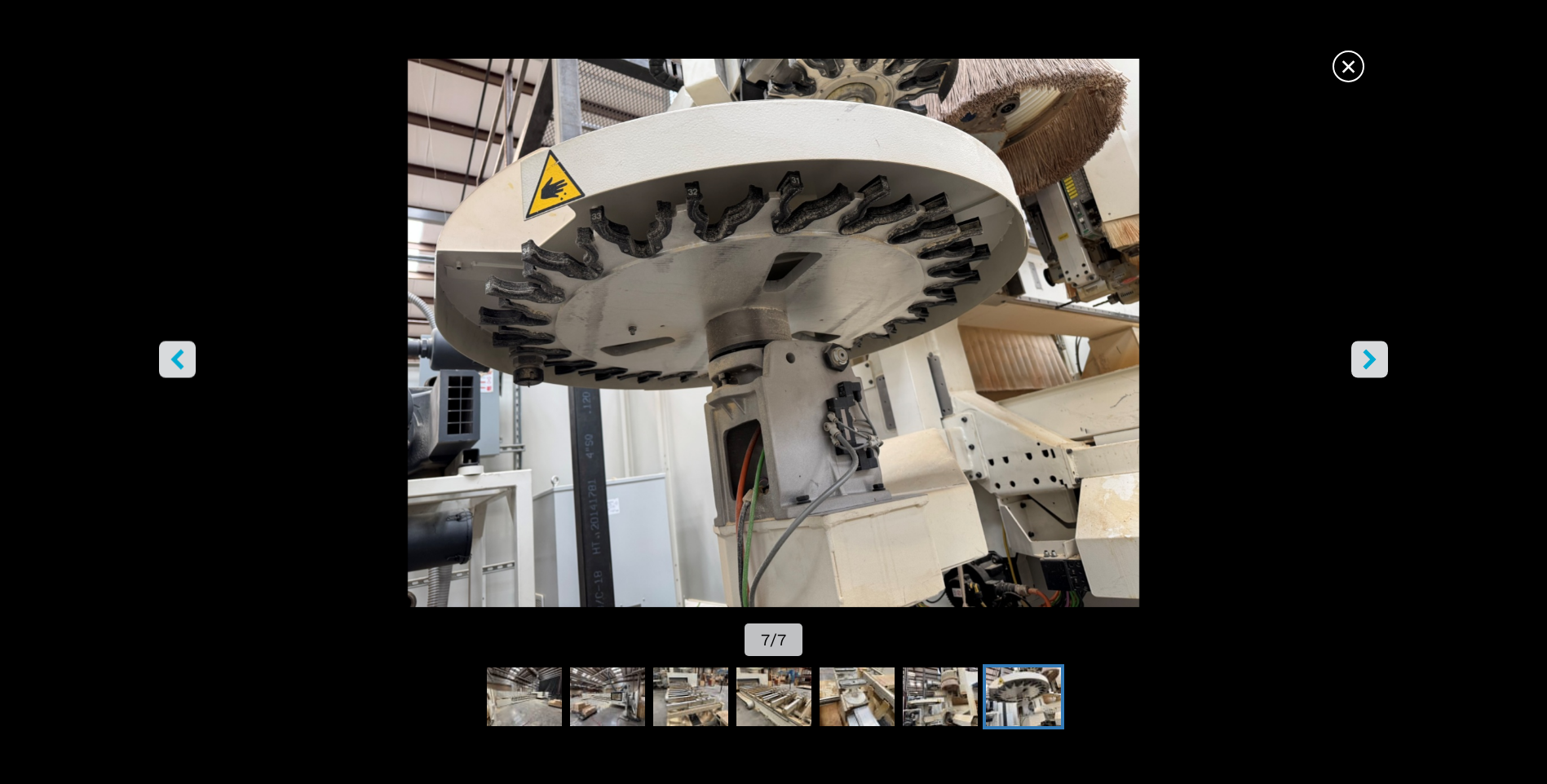
click at [1362, 357] on icon "right-button" at bounding box center [1370, 359] width 20 height 20
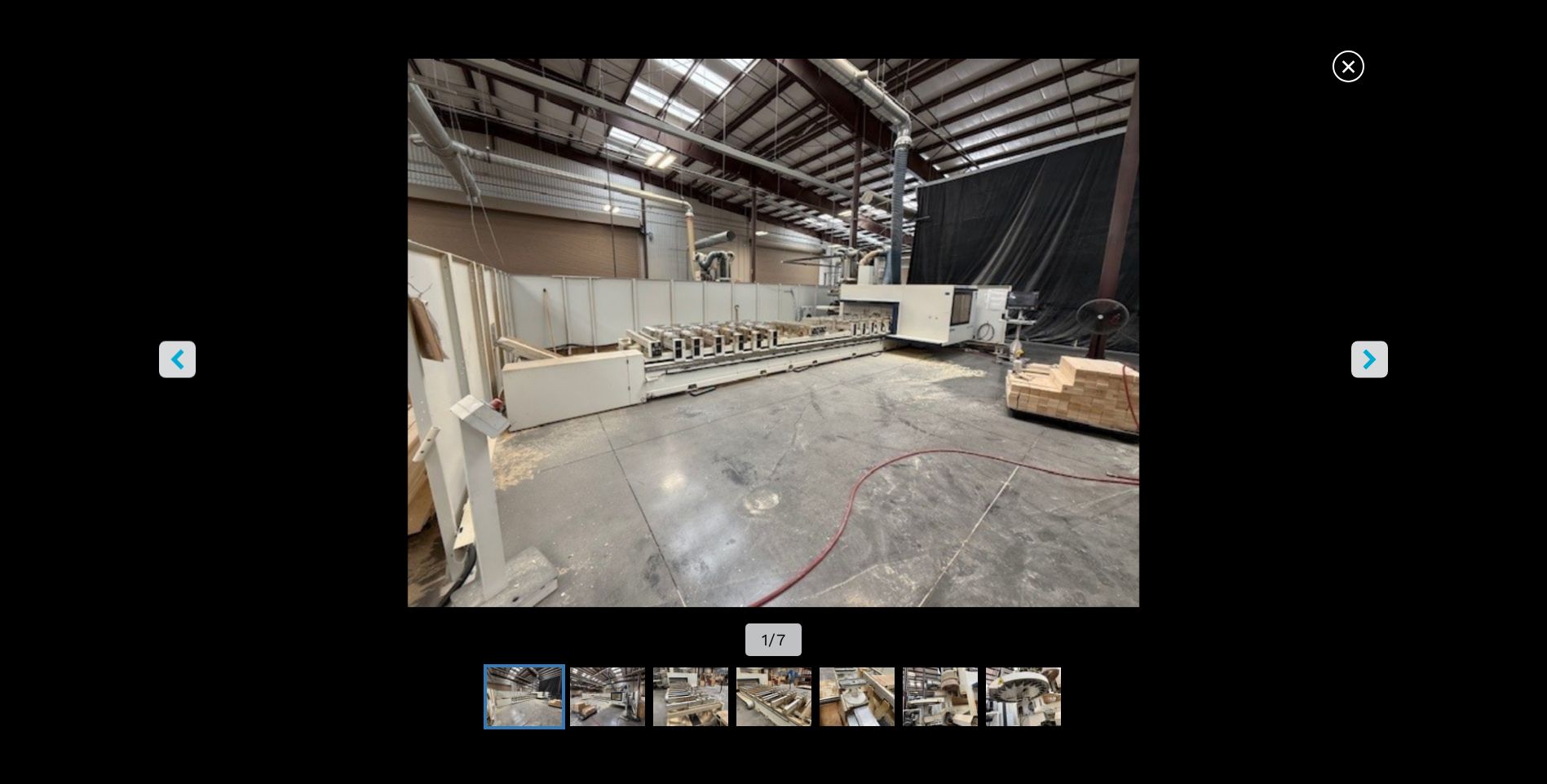
click at [1362, 357] on icon "right-button" at bounding box center [1370, 359] width 20 height 20
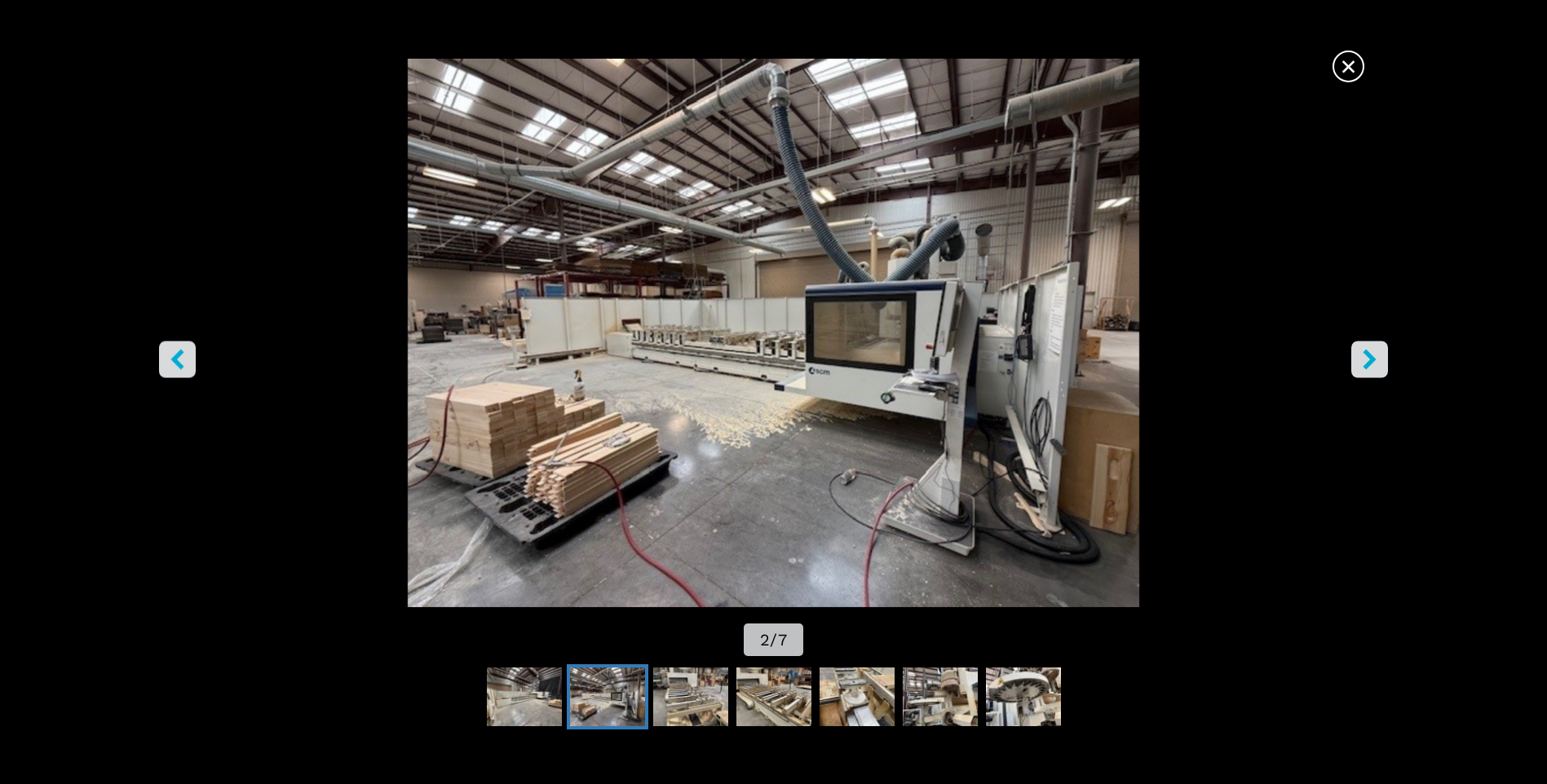
click at [1362, 357] on icon "right-button" at bounding box center [1370, 359] width 20 height 20
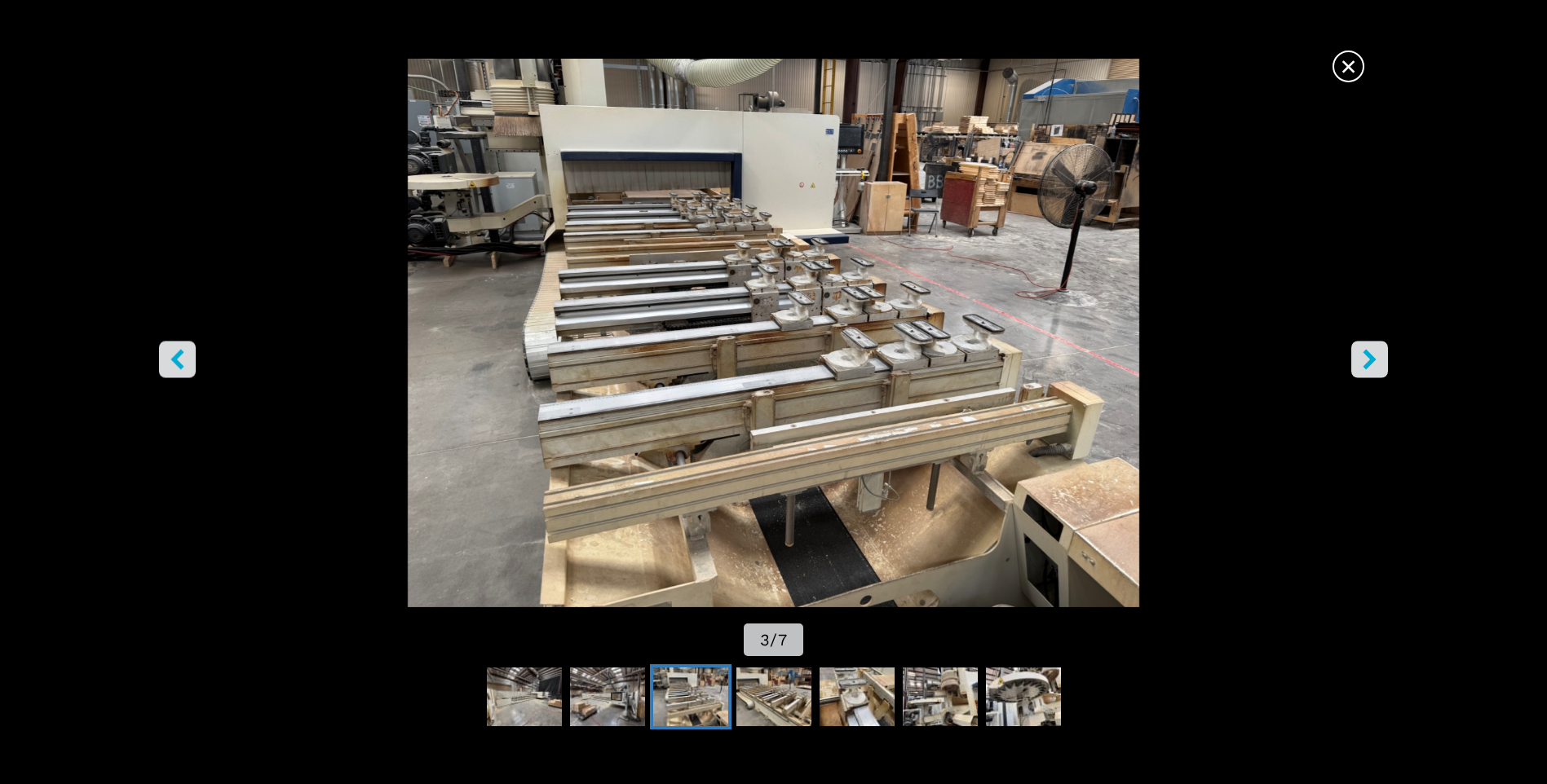
click at [1362, 357] on icon "right-button" at bounding box center [1370, 359] width 20 height 20
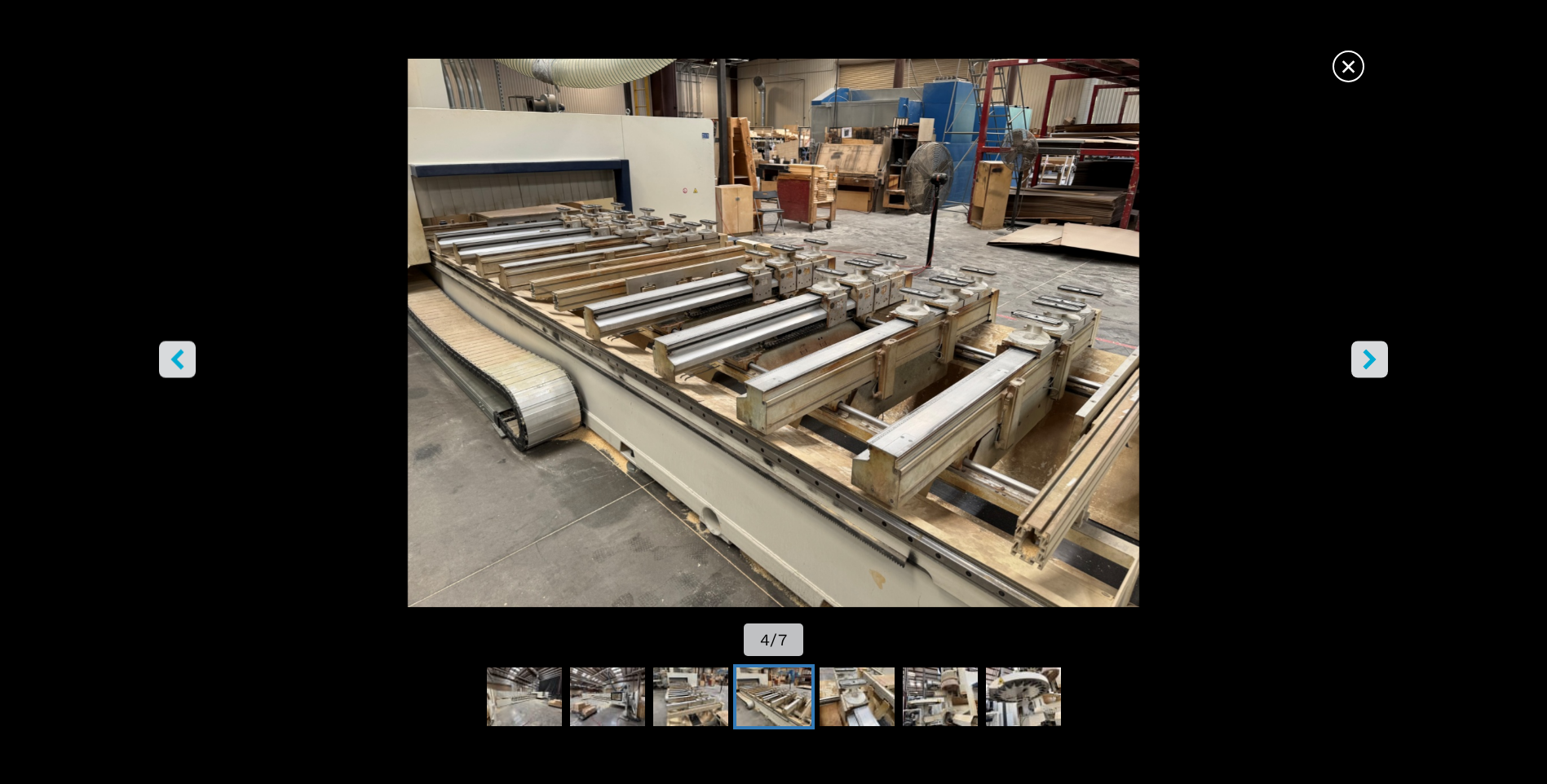
click at [1362, 357] on icon "right-button" at bounding box center [1370, 359] width 20 height 20
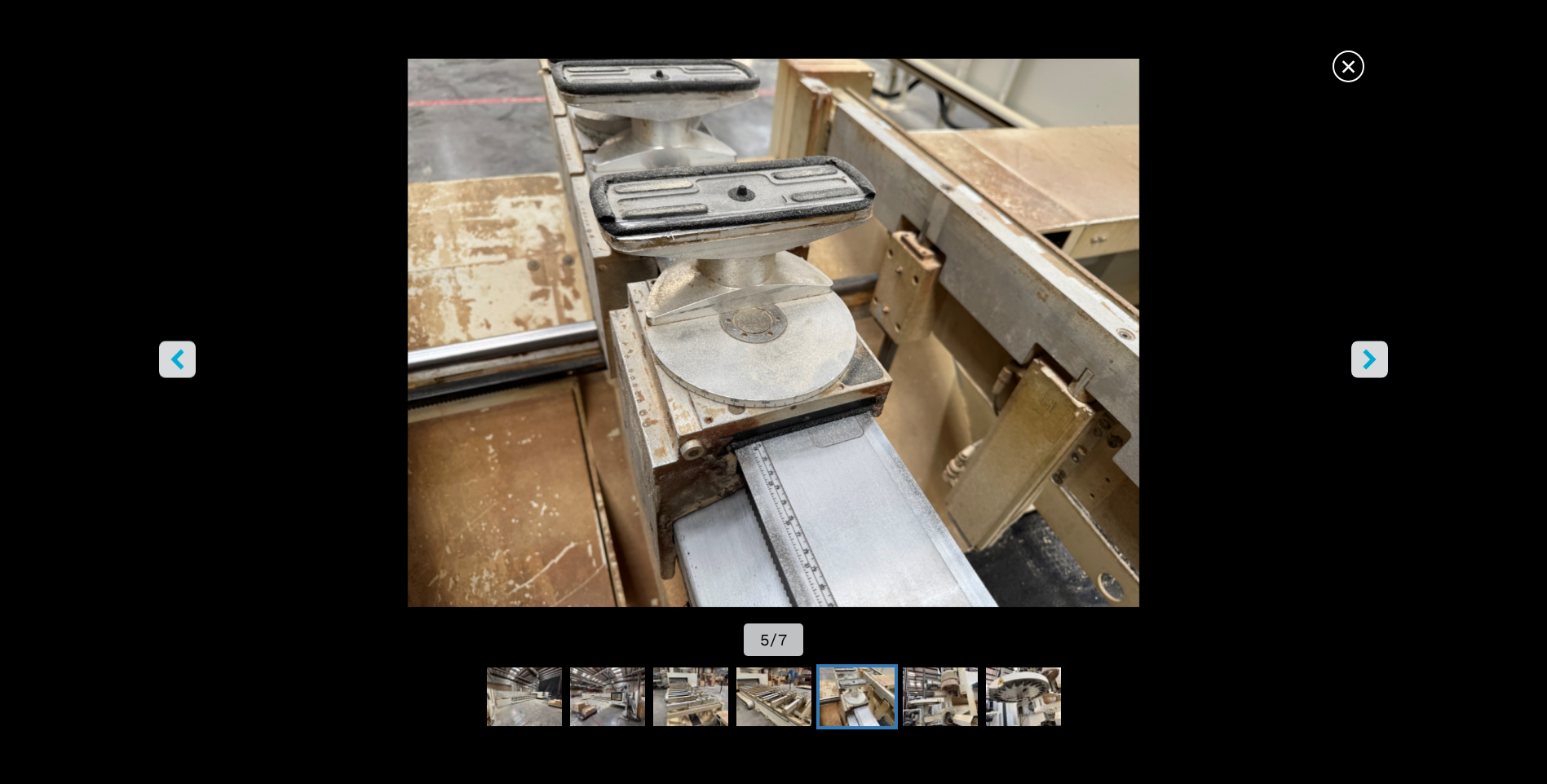
click at [1363, 357] on icon "right-button" at bounding box center [1370, 359] width 20 height 20
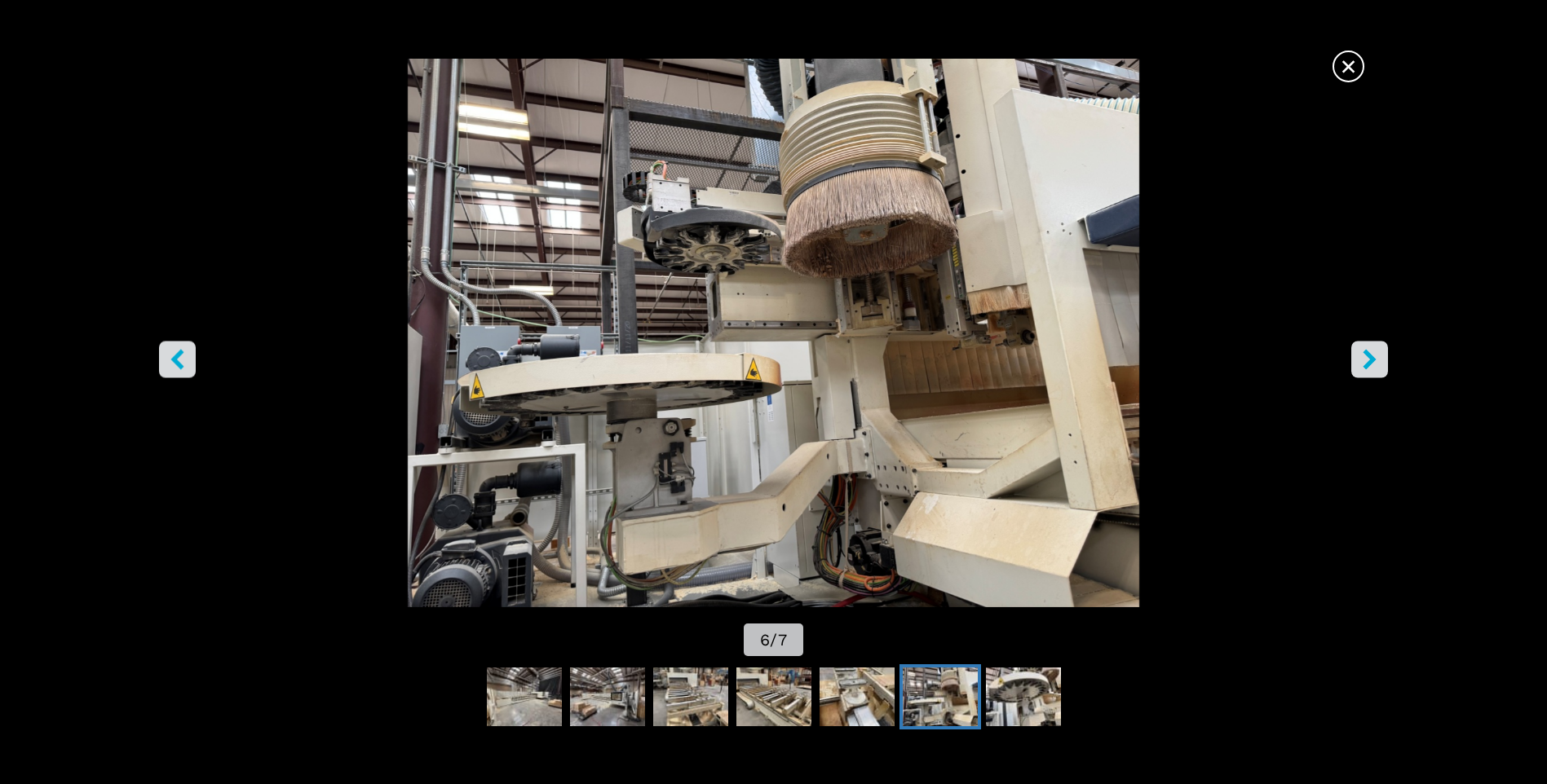
click at [1363, 357] on icon "right-button" at bounding box center [1370, 359] width 20 height 20
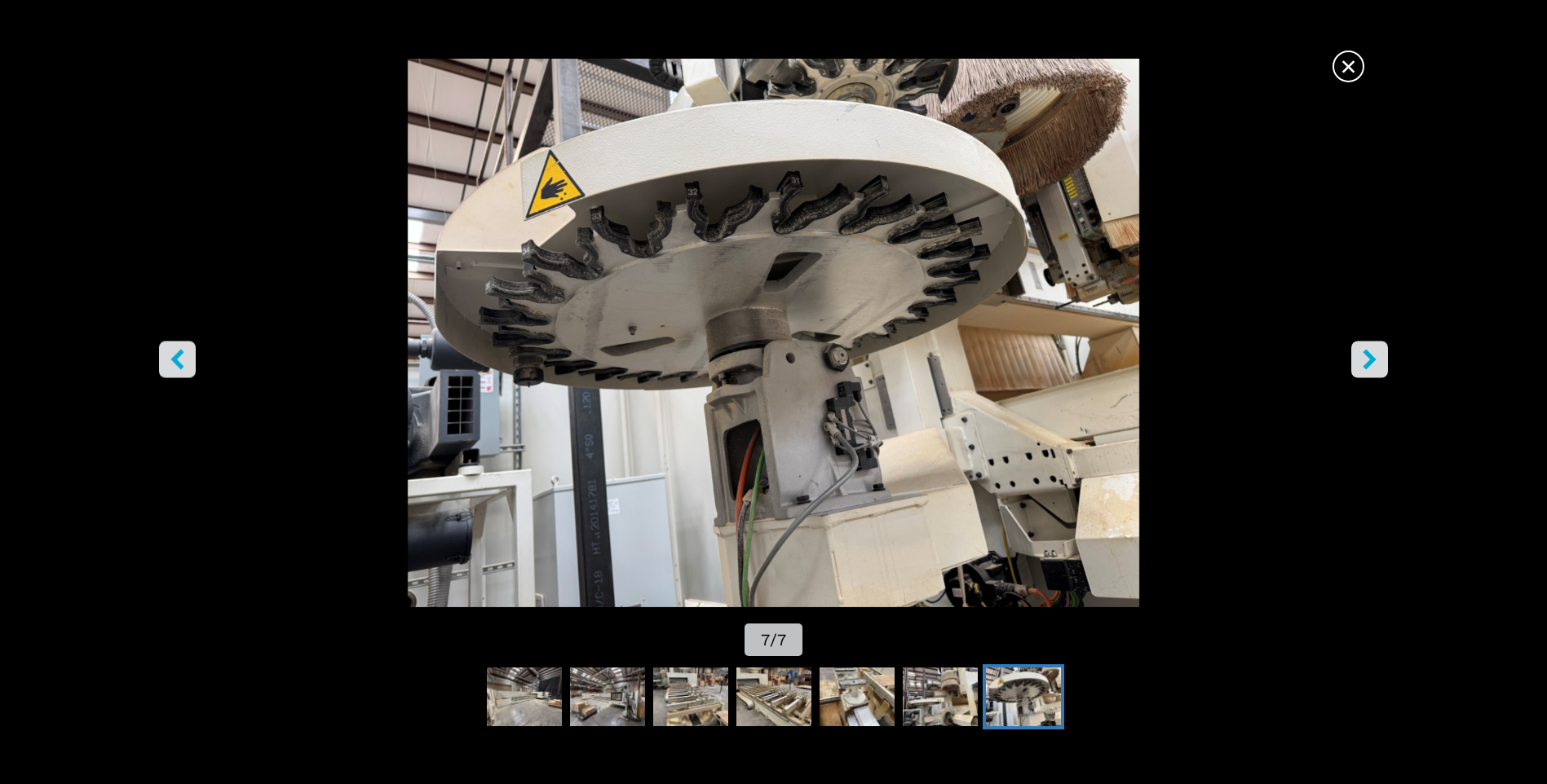
click at [1363, 357] on icon "right-button" at bounding box center [1370, 359] width 20 height 20
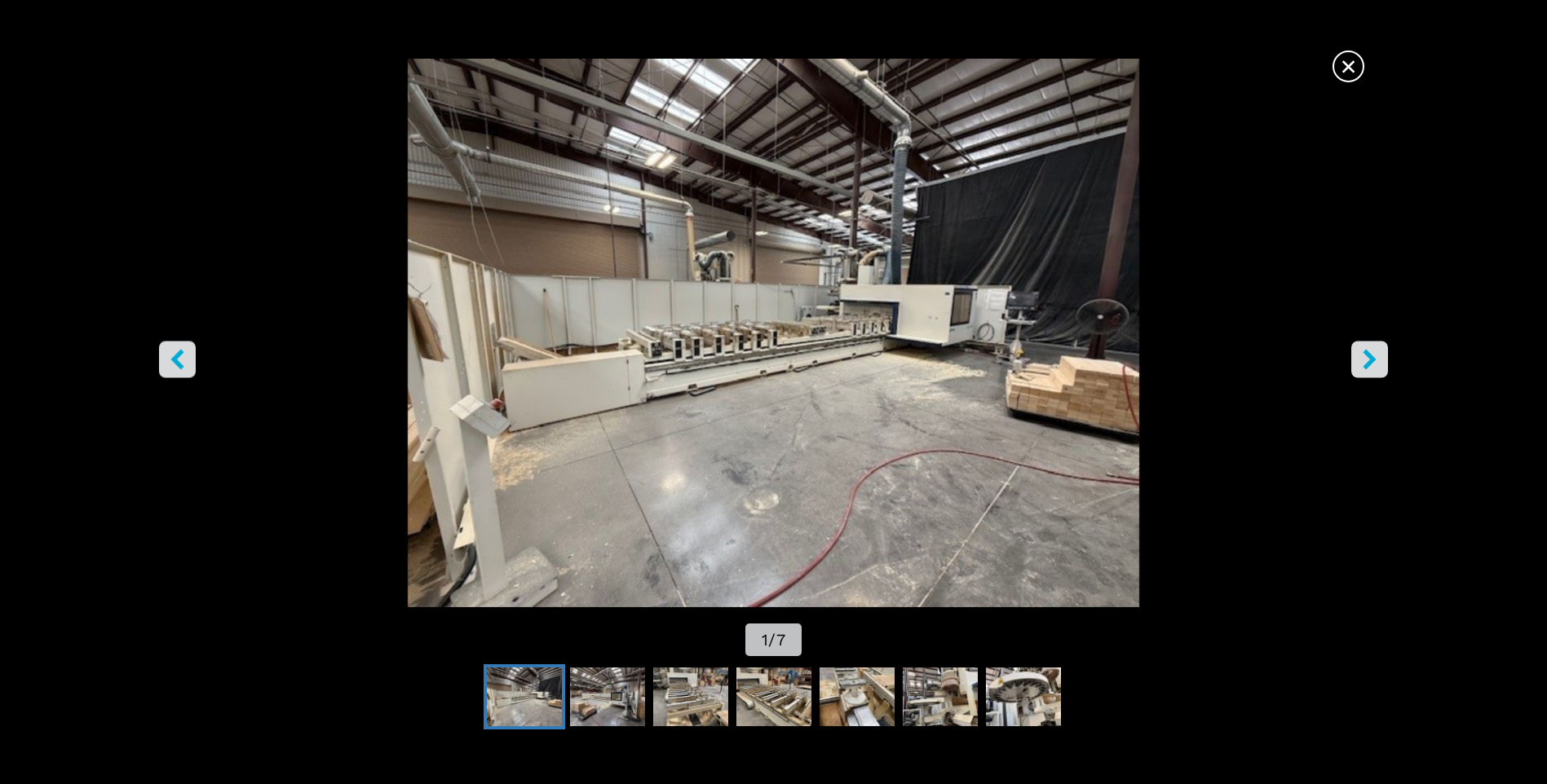
click at [1363, 357] on icon "right-button" at bounding box center [1370, 359] width 20 height 20
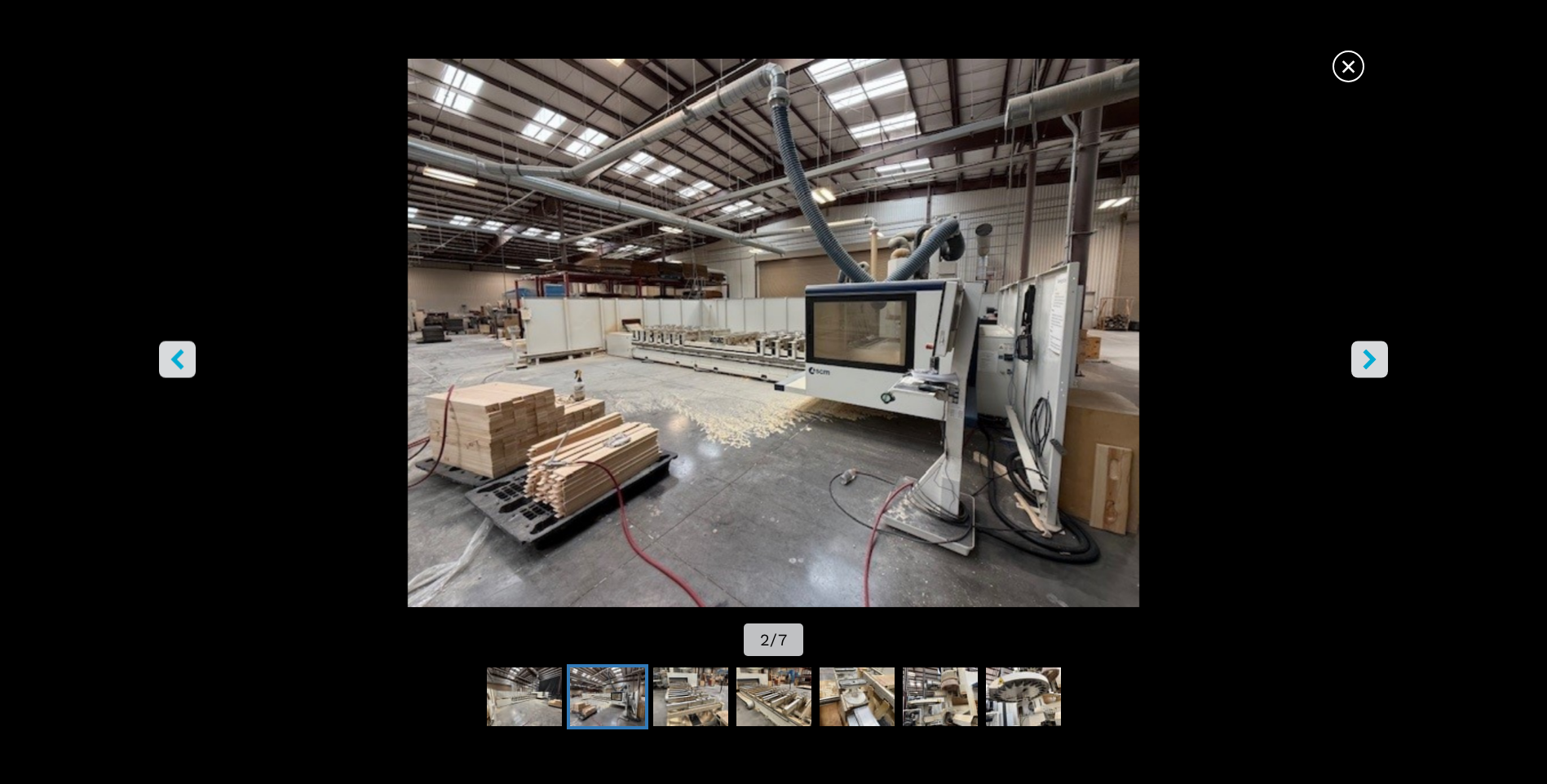
click at [1350, 57] on span "×" at bounding box center [1348, 63] width 28 height 28
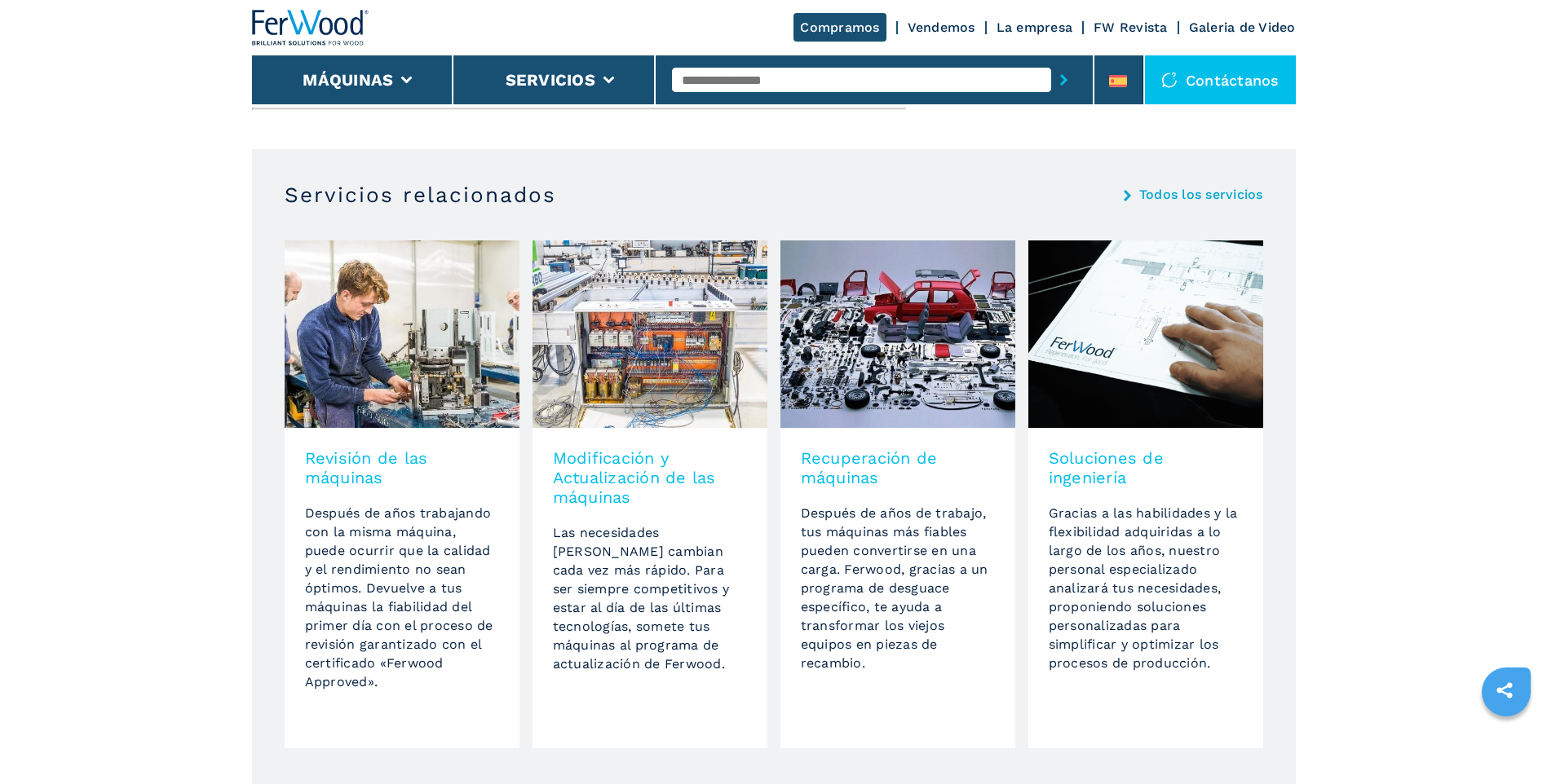
scroll to position [978, 0]
